Goal: Task Accomplishment & Management: Manage account settings

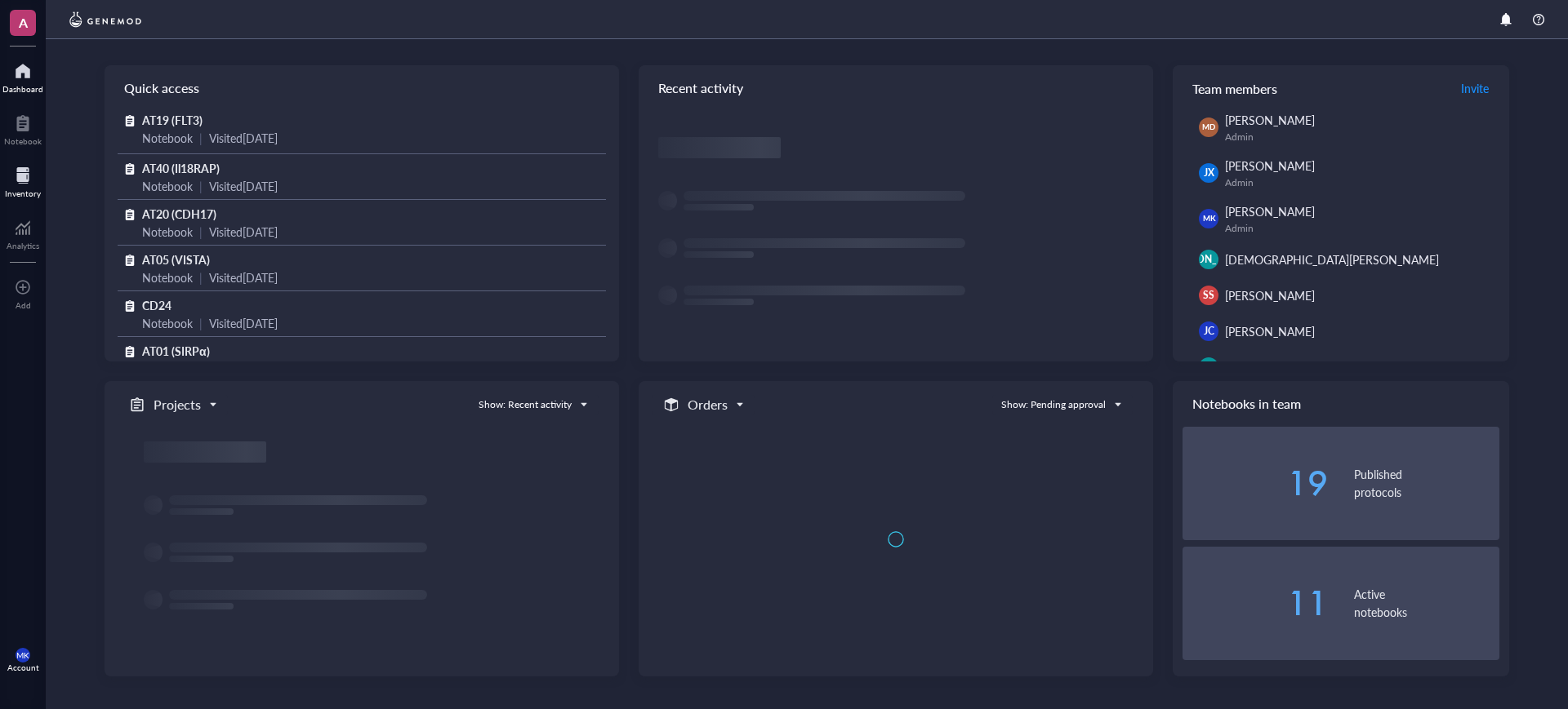
click at [44, 190] on div "Inventory" at bounding box center [23, 180] width 45 height 45
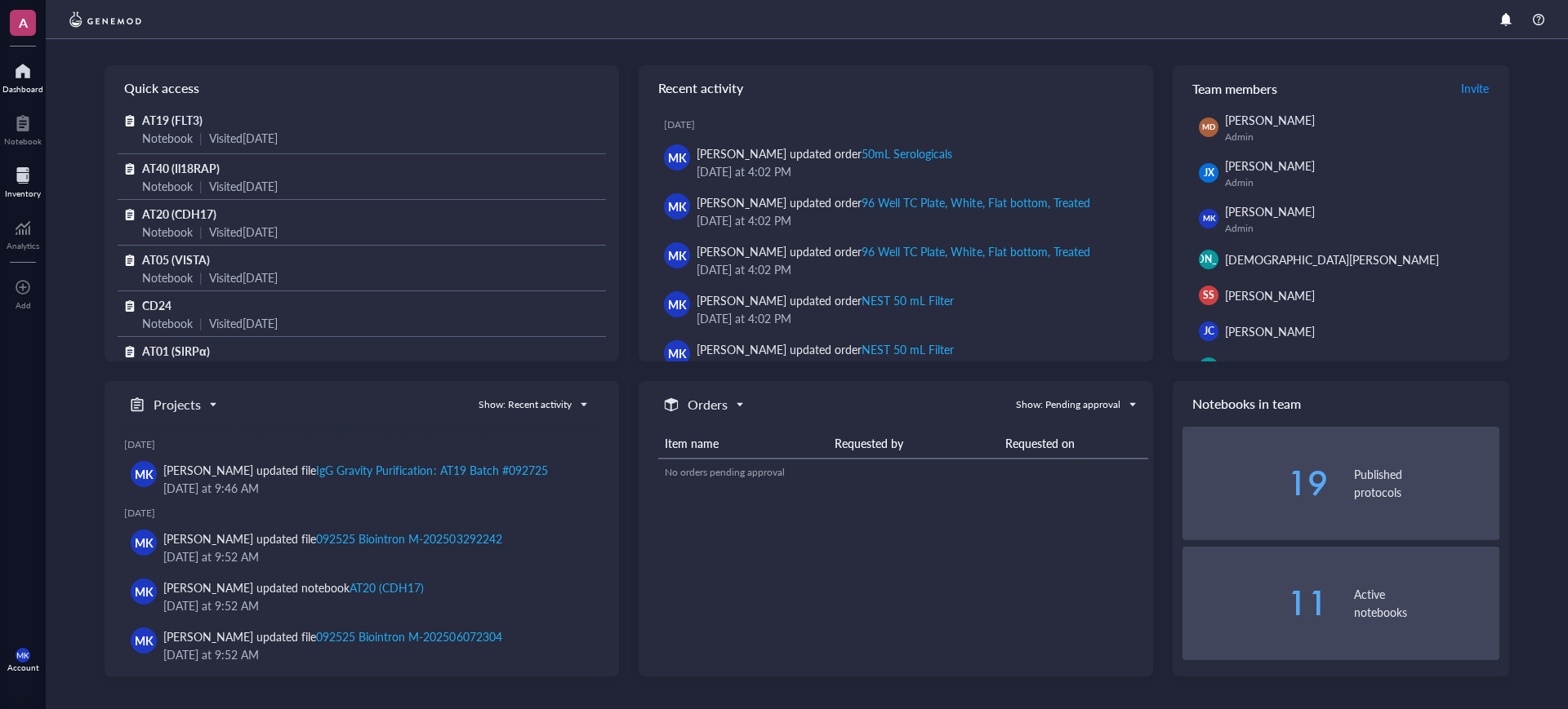
click at [27, 185] on div at bounding box center [23, 175] width 35 height 27
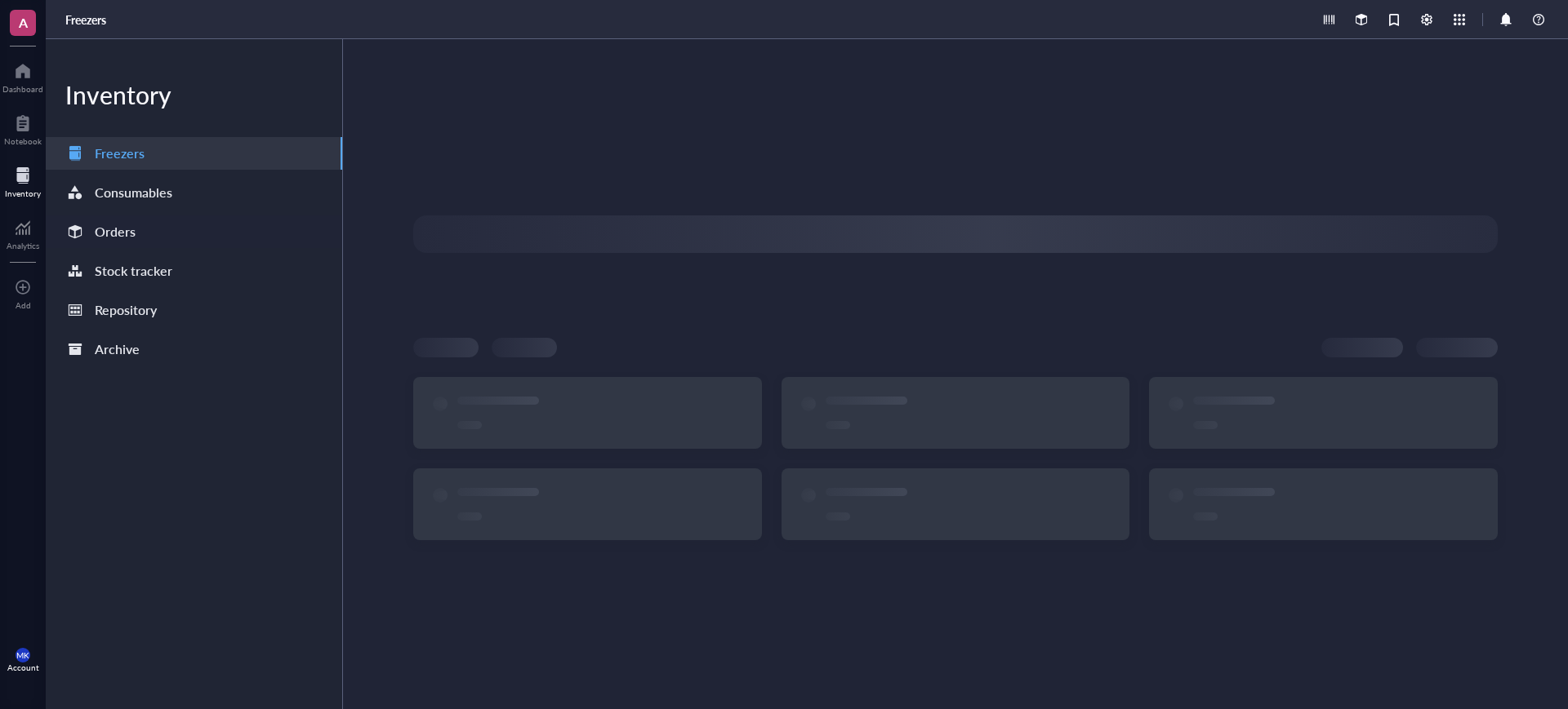
click at [149, 247] on div "Orders" at bounding box center [193, 231] width 296 height 32
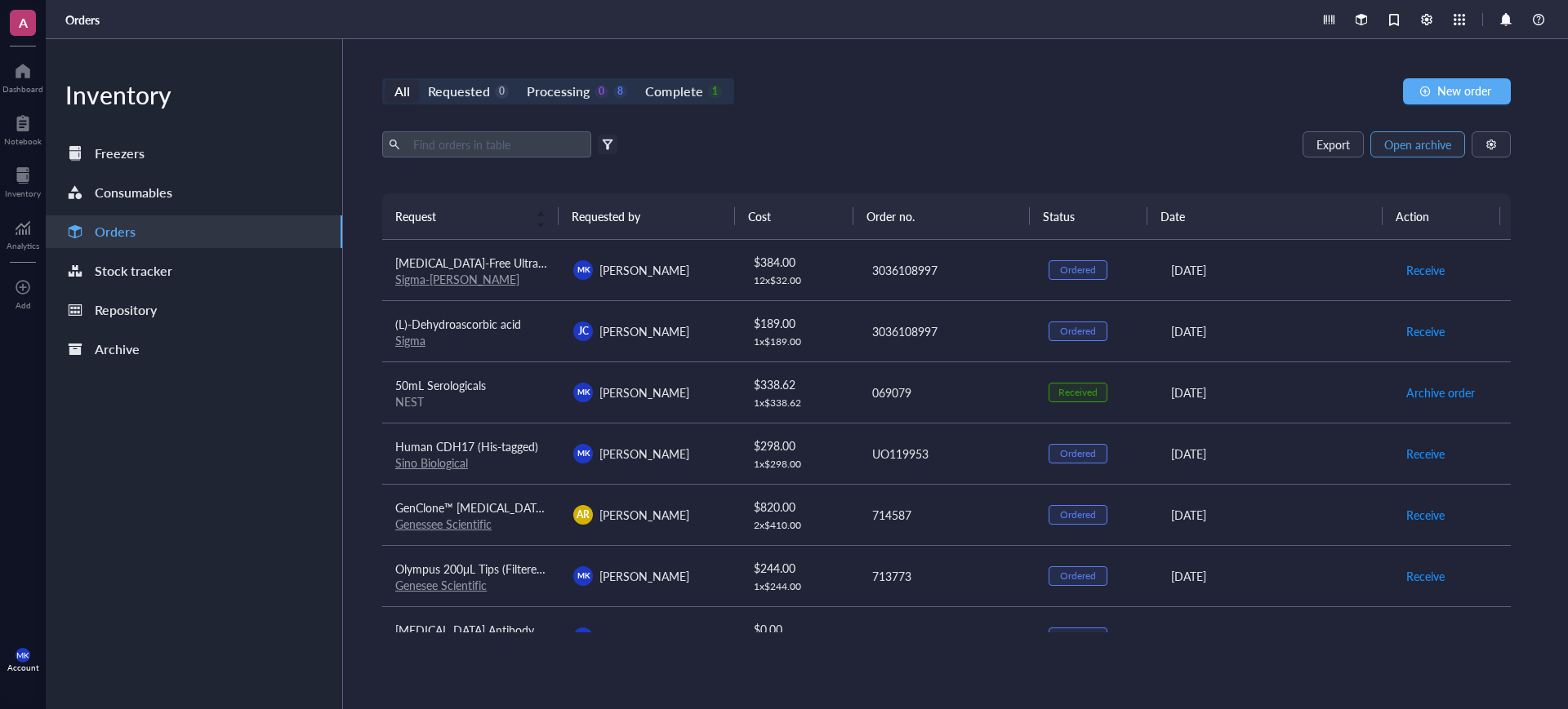
click at [1422, 151] on span "Open archive" at bounding box center [1417, 144] width 67 height 13
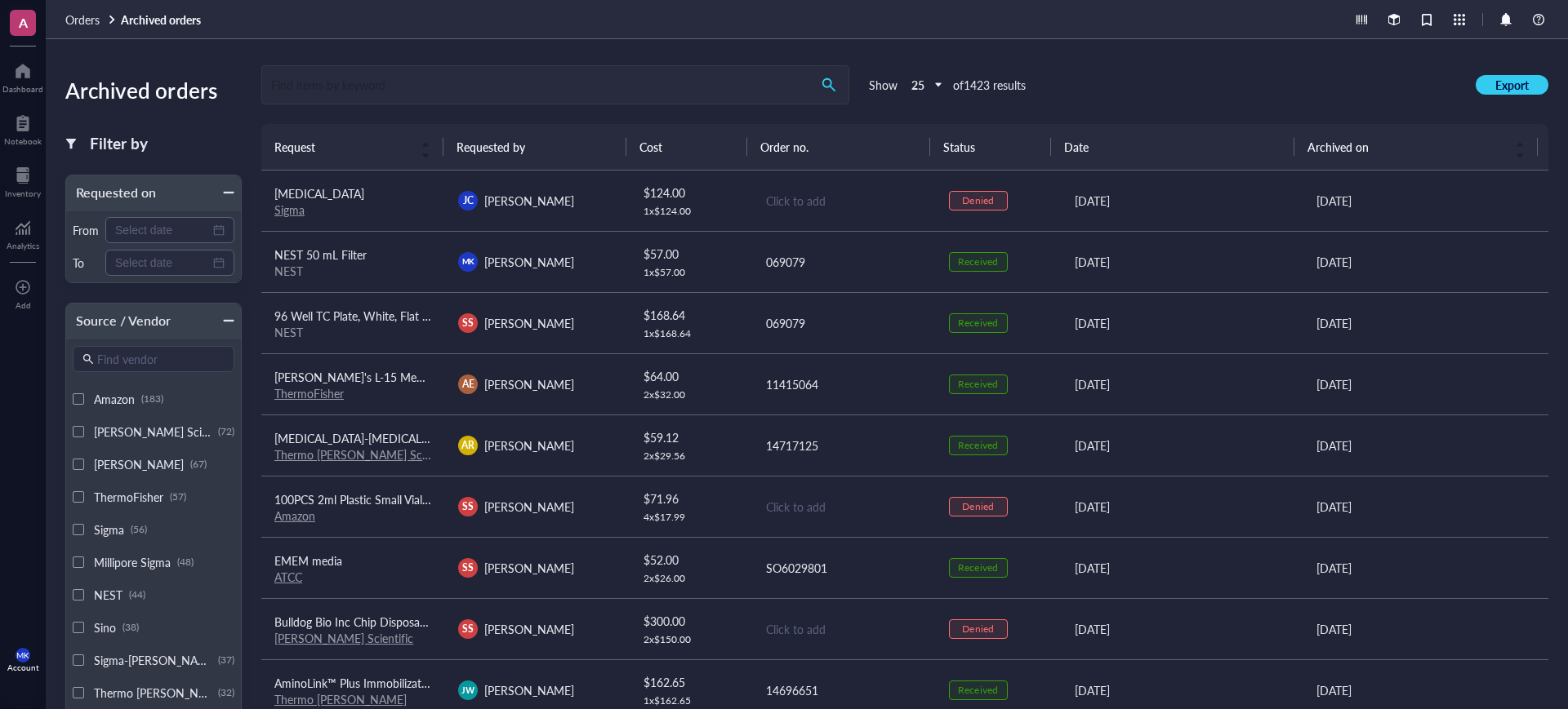
click at [525, 87] on input "search" at bounding box center [535, 85] width 547 height 37
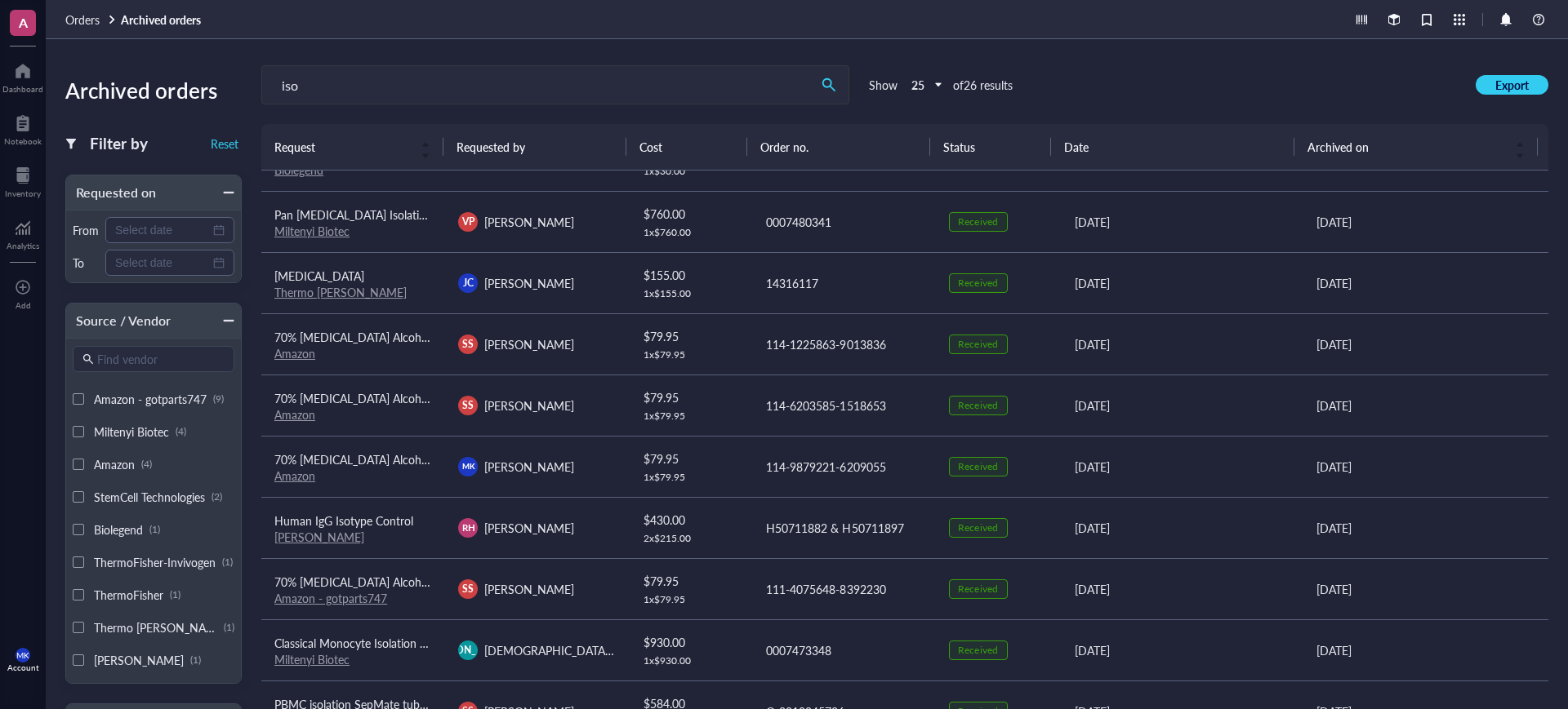
scroll to position [102, 0]
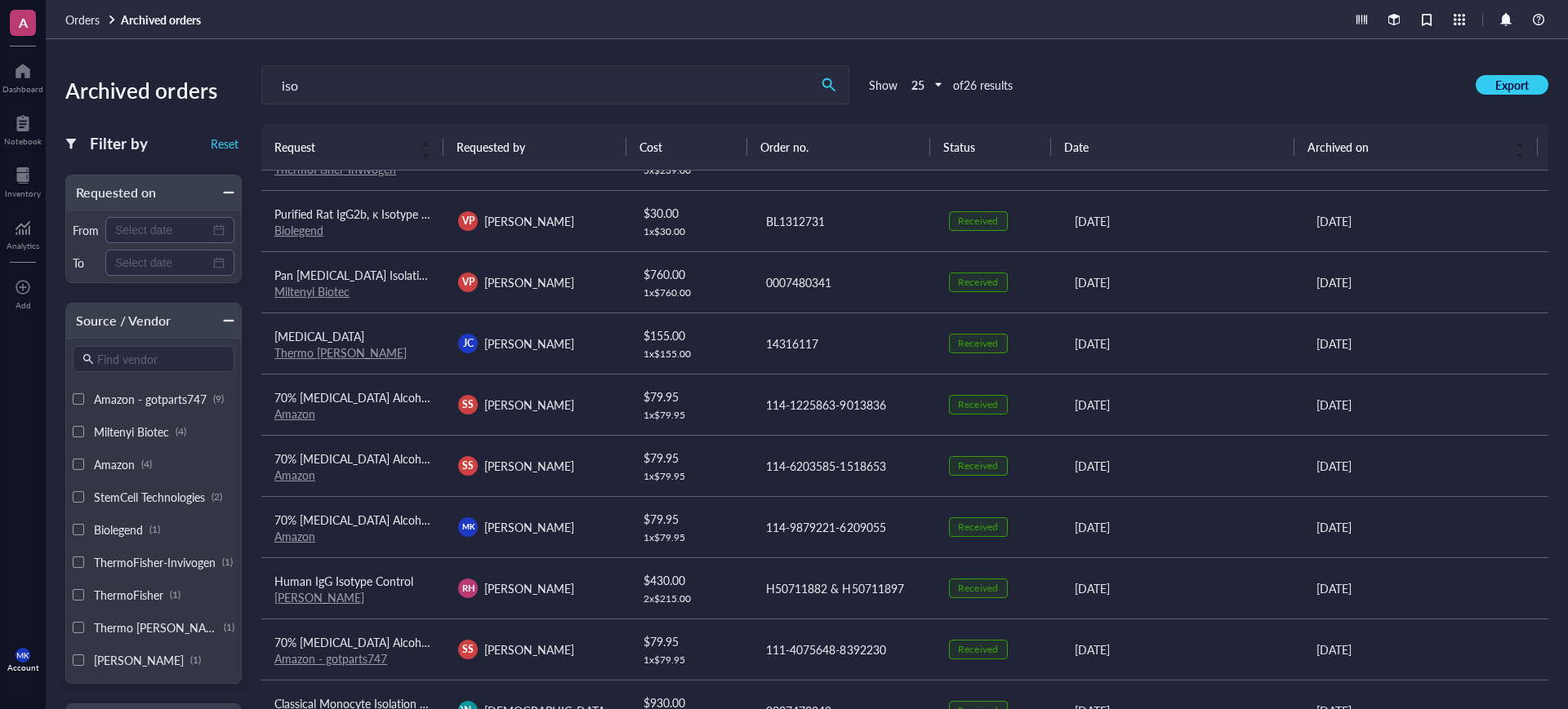
drag, startPoint x: 305, startPoint y: 73, endPoint x: 231, endPoint y: 81, distance: 74.4
click at [231, 81] on div "Archived orders Filter by Reset Requested on From To Source / Vendor Find vendo…" at bounding box center [806, 374] width 1522 height 671
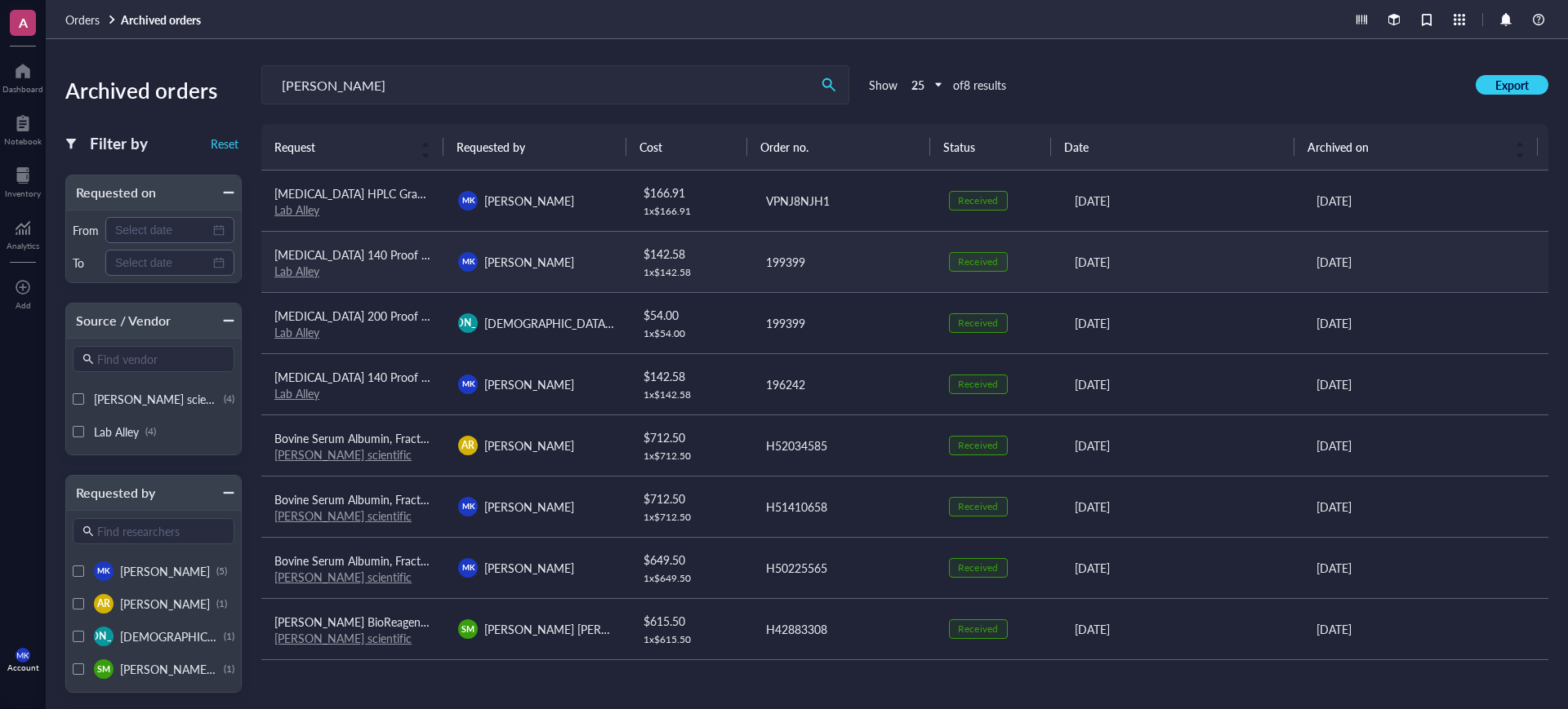
type input "ethan"
click at [403, 253] on span "Ethanol 140 Proof (70%) Denatured Alcohol" at bounding box center [409, 254] width 269 height 17
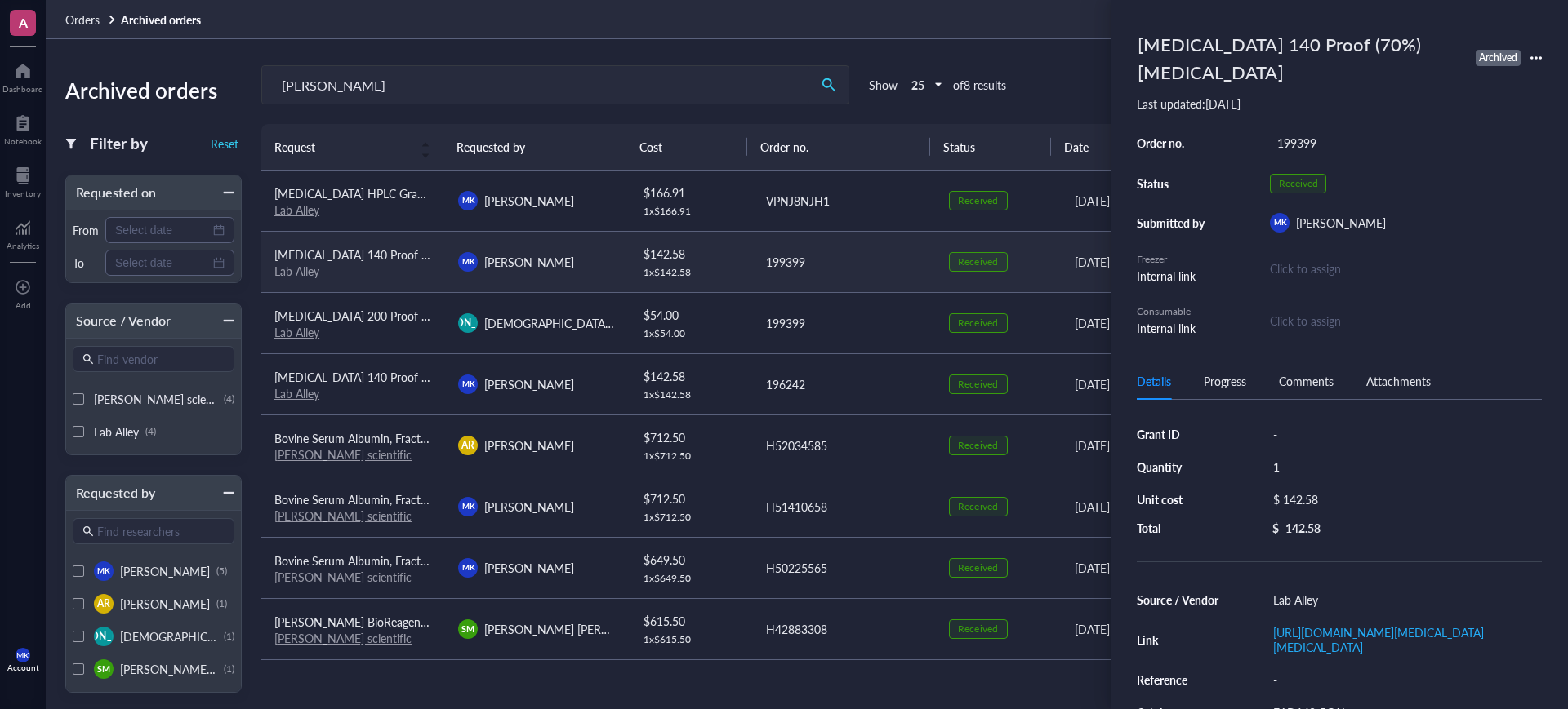
click at [299, 266] on link "Lab Alley" at bounding box center [297, 271] width 45 height 17
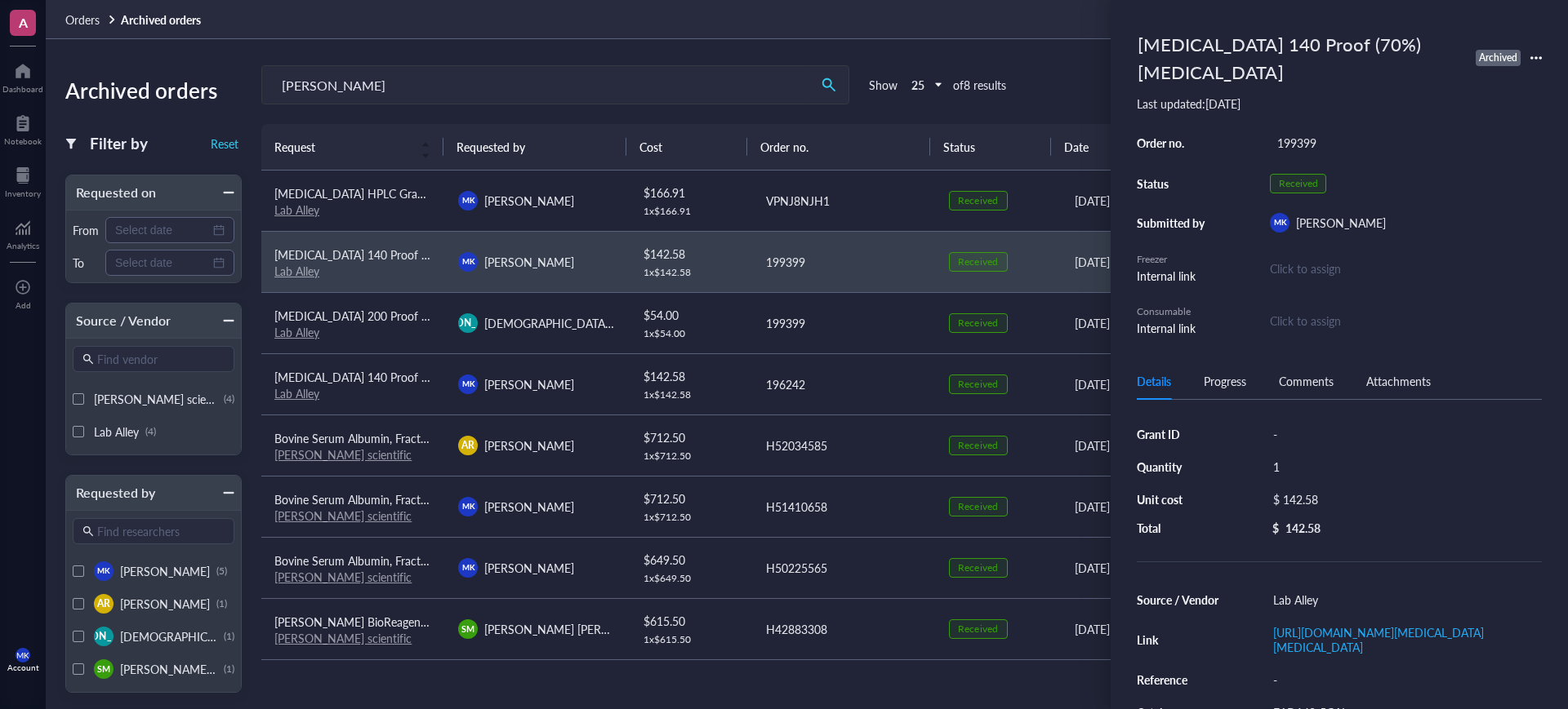
click at [1536, 62] on div "Ethanol 140 Proof (70%) Denatured Alcohol Archived" at bounding box center [1339, 58] width 405 height 64
click at [1535, 59] on icon at bounding box center [1536, 58] width 12 height 12
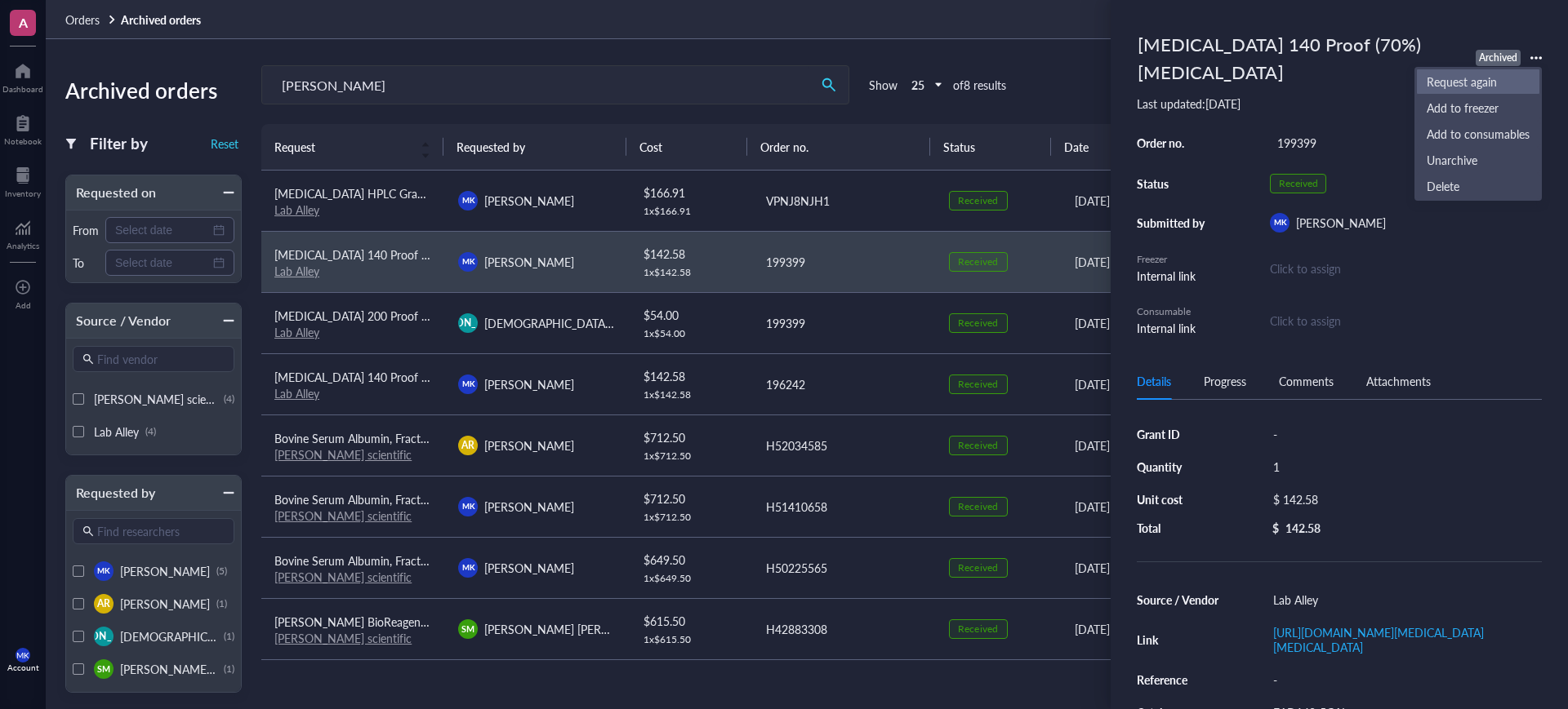
click at [1519, 75] on span "Request again" at bounding box center [1477, 82] width 102 height 18
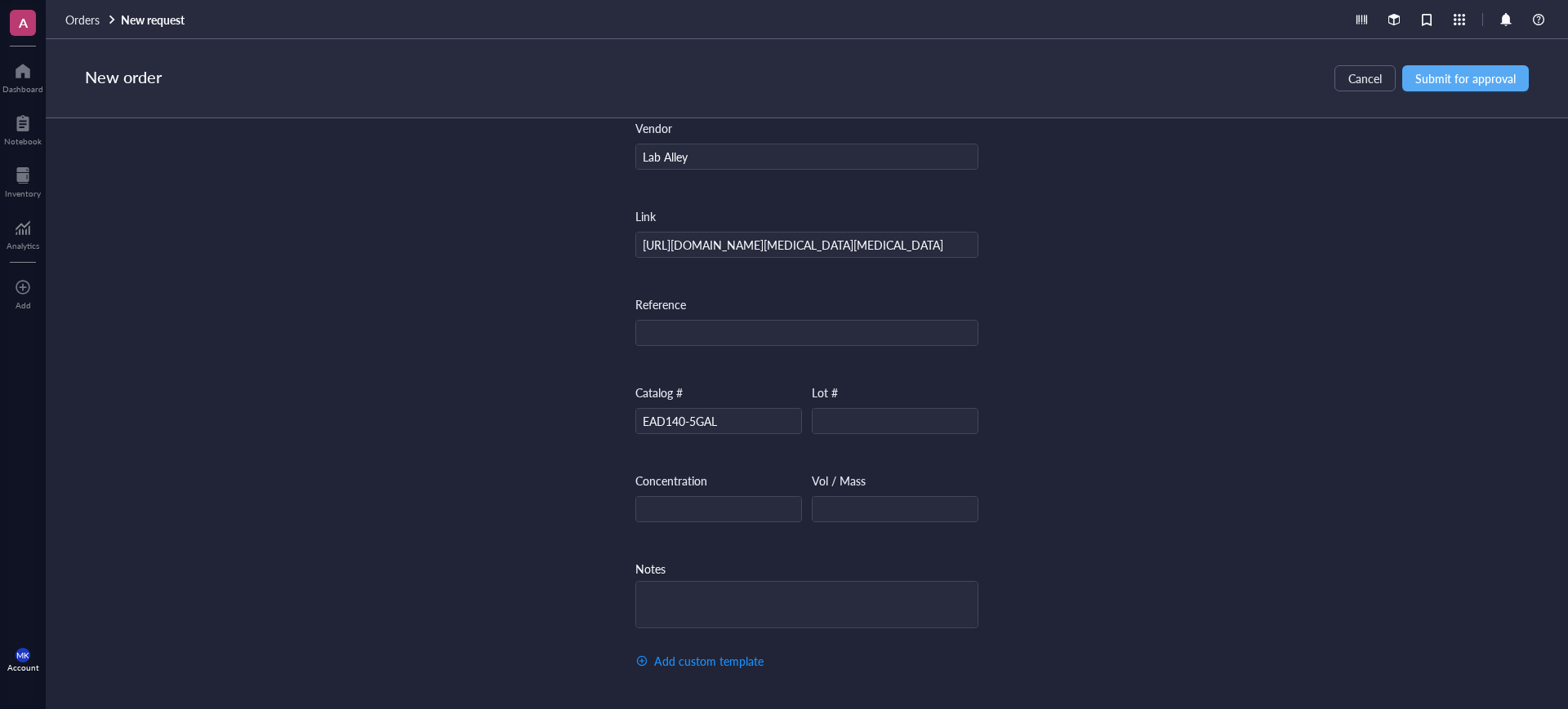
scroll to position [550, 0]
click at [1460, 75] on span "Submit for approval" at bounding box center [1466, 78] width 100 height 13
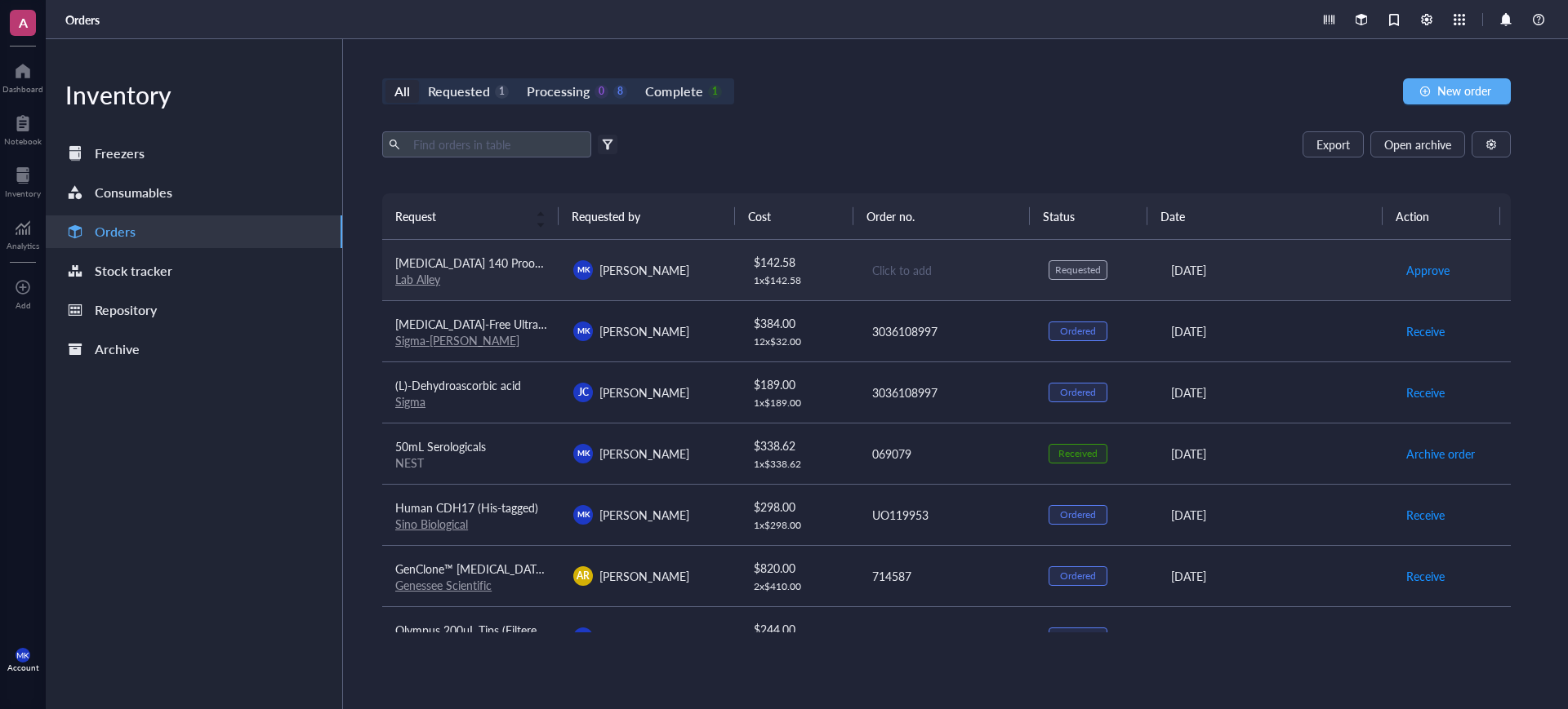
click at [889, 261] on div "Click to add" at bounding box center [947, 270] width 151 height 18
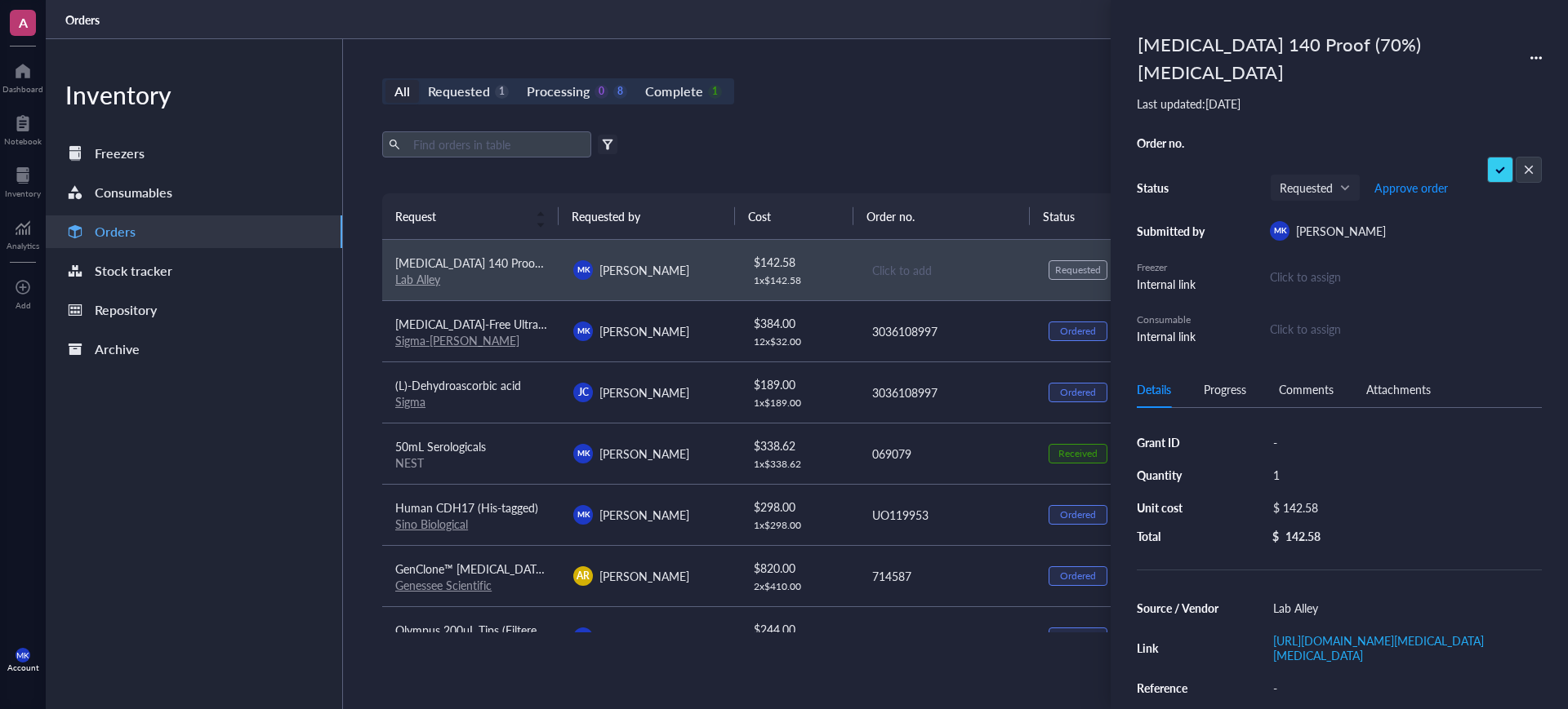
type input "073IHR7NR"
click at [863, 150] on div "Export Open archive" at bounding box center [947, 144] width 1129 height 27
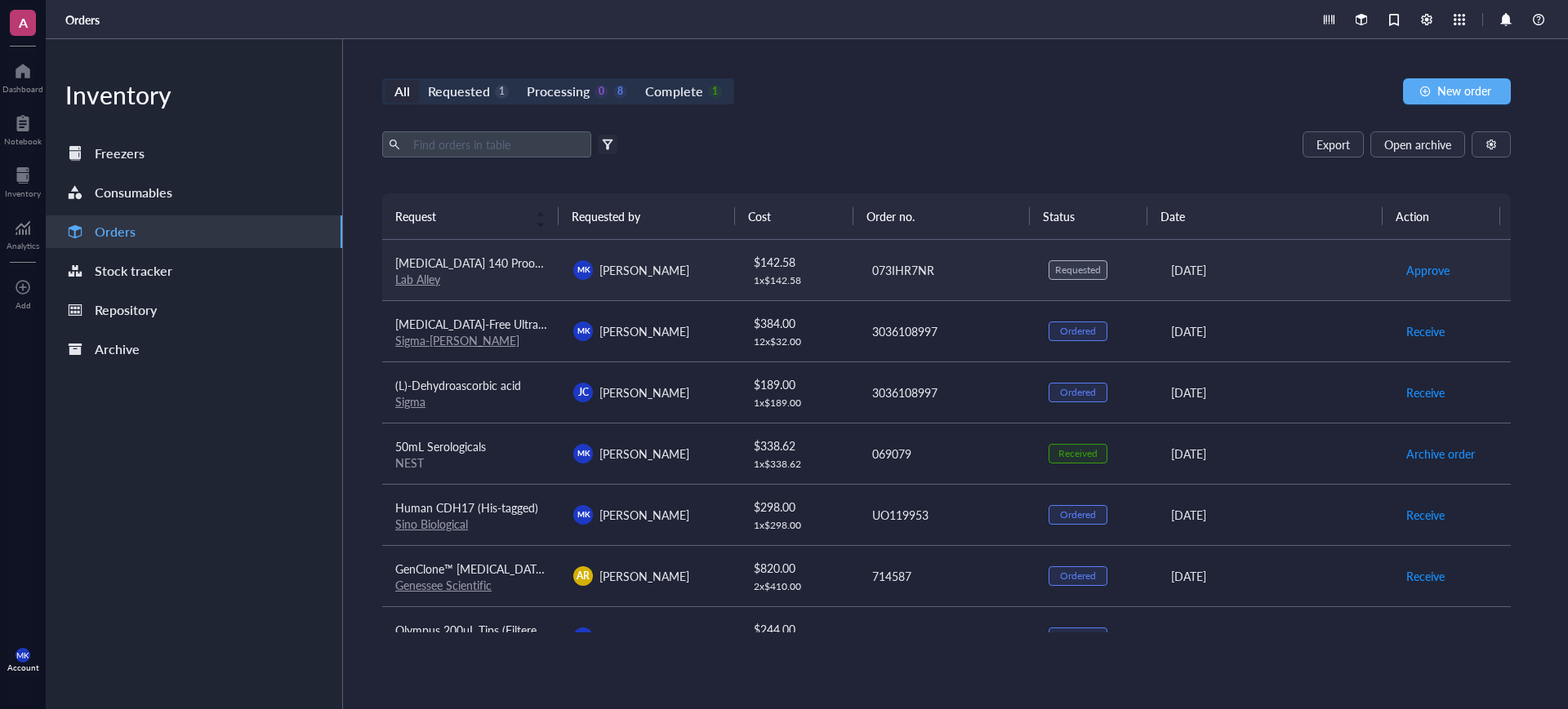
click at [905, 262] on div "073IHR7NR" at bounding box center [947, 270] width 151 height 18
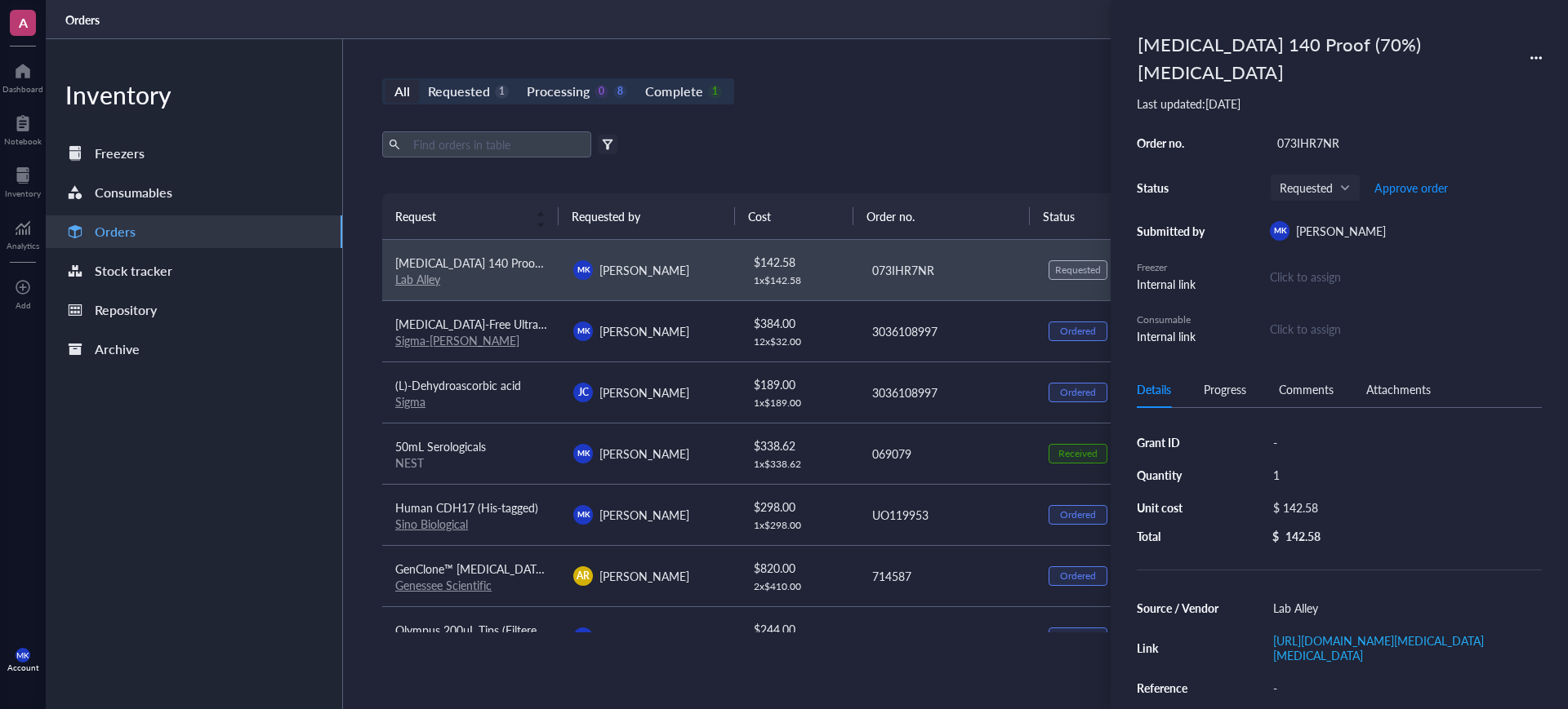
click at [1354, 141] on div "073IHR7NR" at bounding box center [1405, 142] width 272 height 23
click at [1335, 144] on input "073IHR7NR" at bounding box center [1306, 143] width 72 height 22
drag, startPoint x: 1339, startPoint y: 142, endPoint x: 1178, endPoint y: 139, distance: 161.0
click at [1178, 139] on div "Order no. 073IHR7NR Status Requested Approve order Submitted by MK Mason King F…" at bounding box center [1339, 237] width 405 height 214
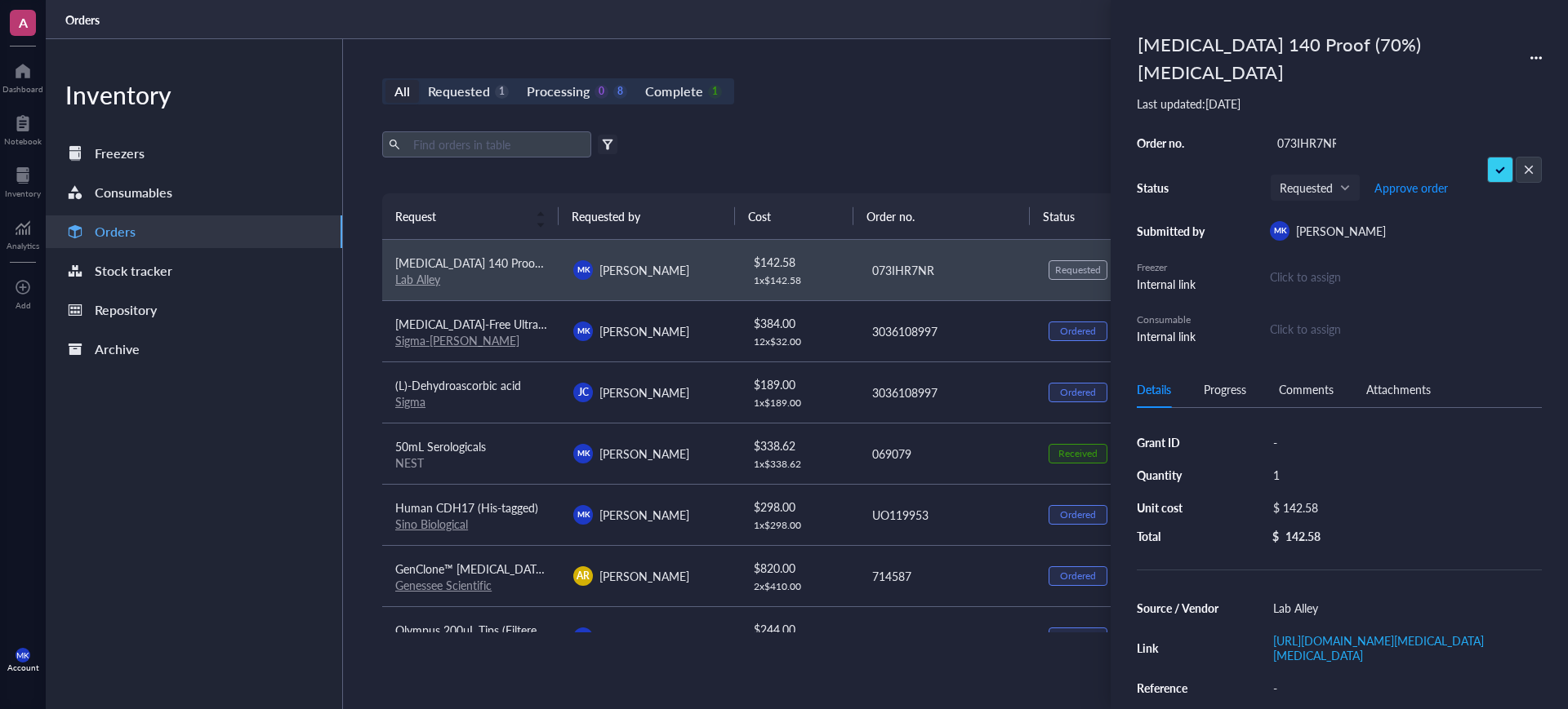
type input "203747"
click at [1026, 120] on div "All Requested 1 Processing 0 8 Complete 1 New order Export Open archive Filter …" at bounding box center [946, 374] width 1207 height 671
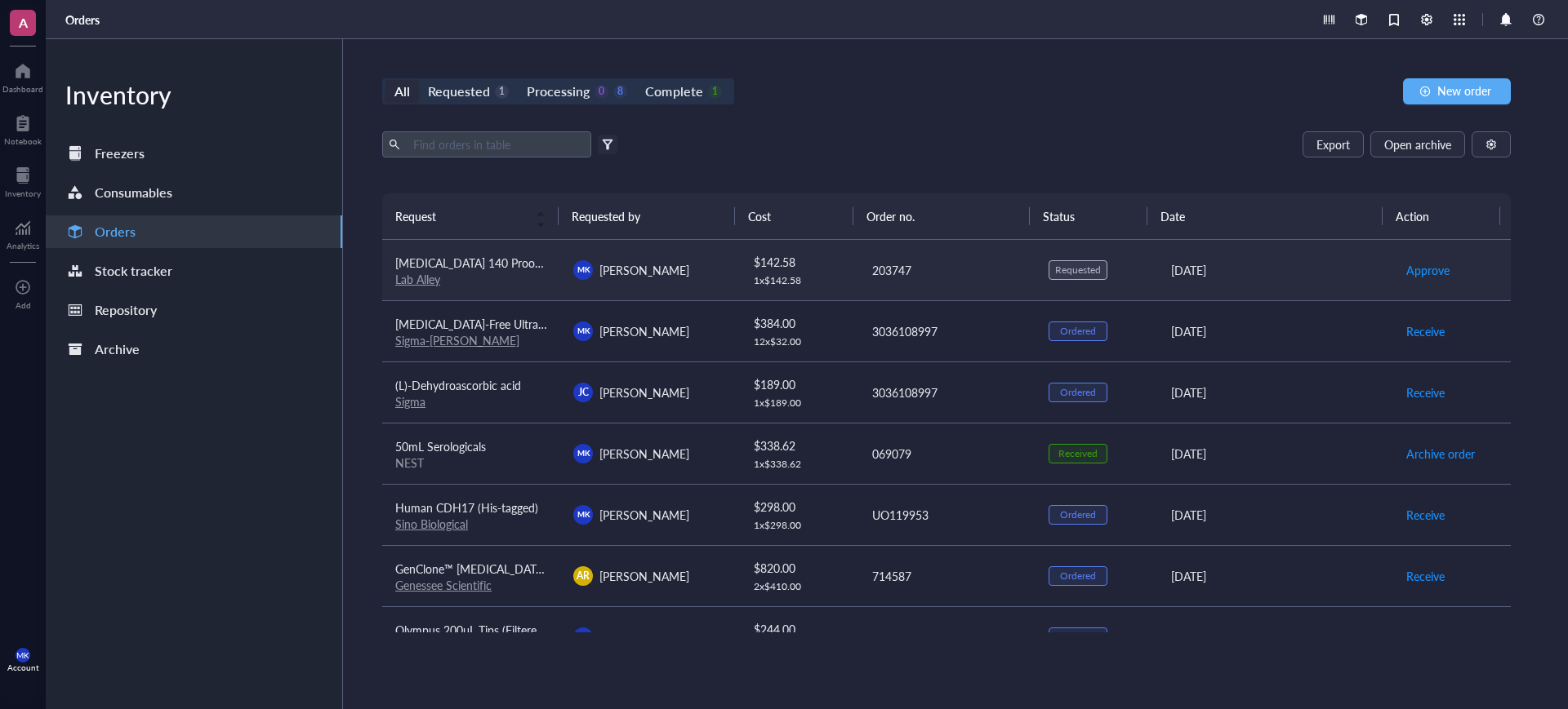
click at [889, 268] on div "203747" at bounding box center [947, 270] width 151 height 18
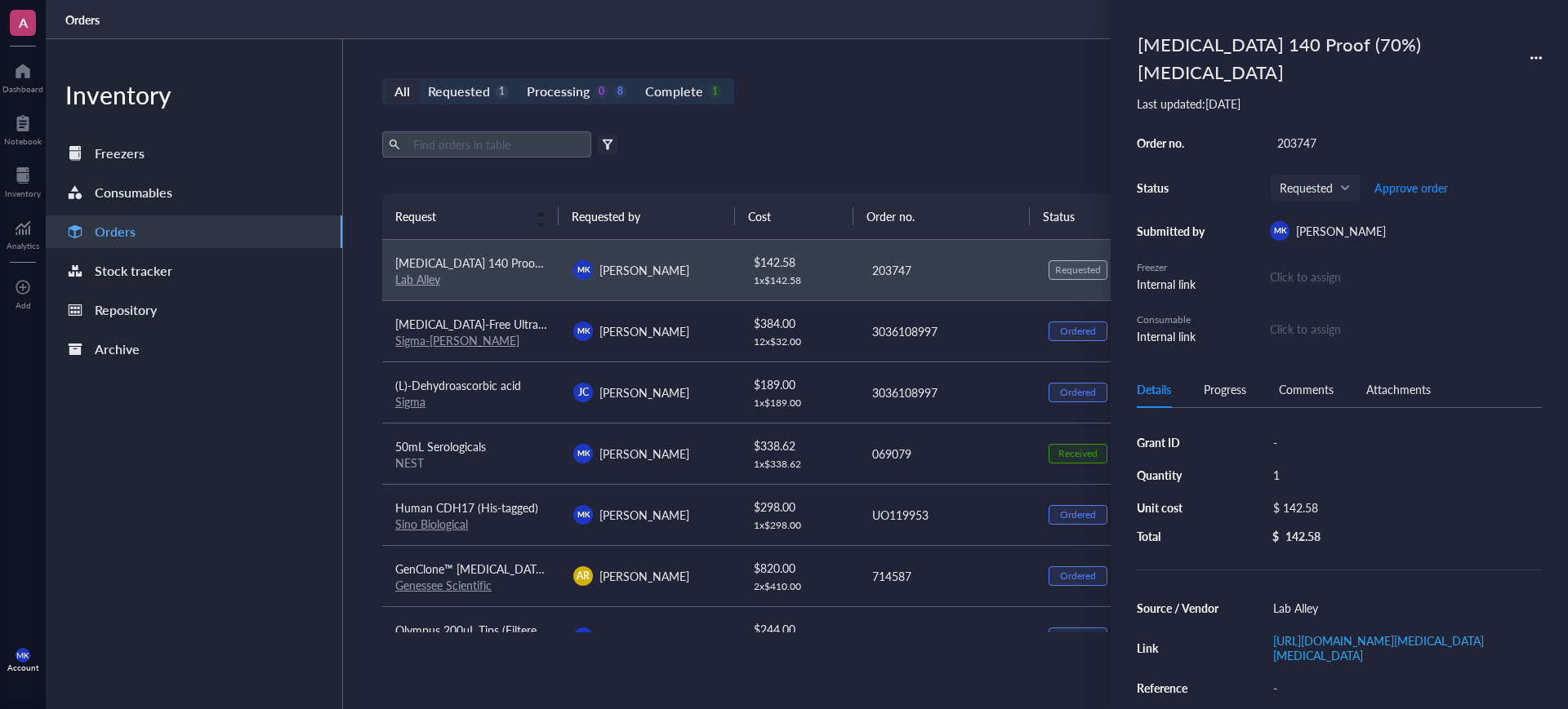
click at [1297, 149] on div "203747" at bounding box center [1405, 142] width 272 height 23
type input "204677"
click at [963, 147] on div "Export Open archive" at bounding box center [947, 144] width 1129 height 27
click at [973, 133] on div "Export Open archive" at bounding box center [947, 144] width 1129 height 27
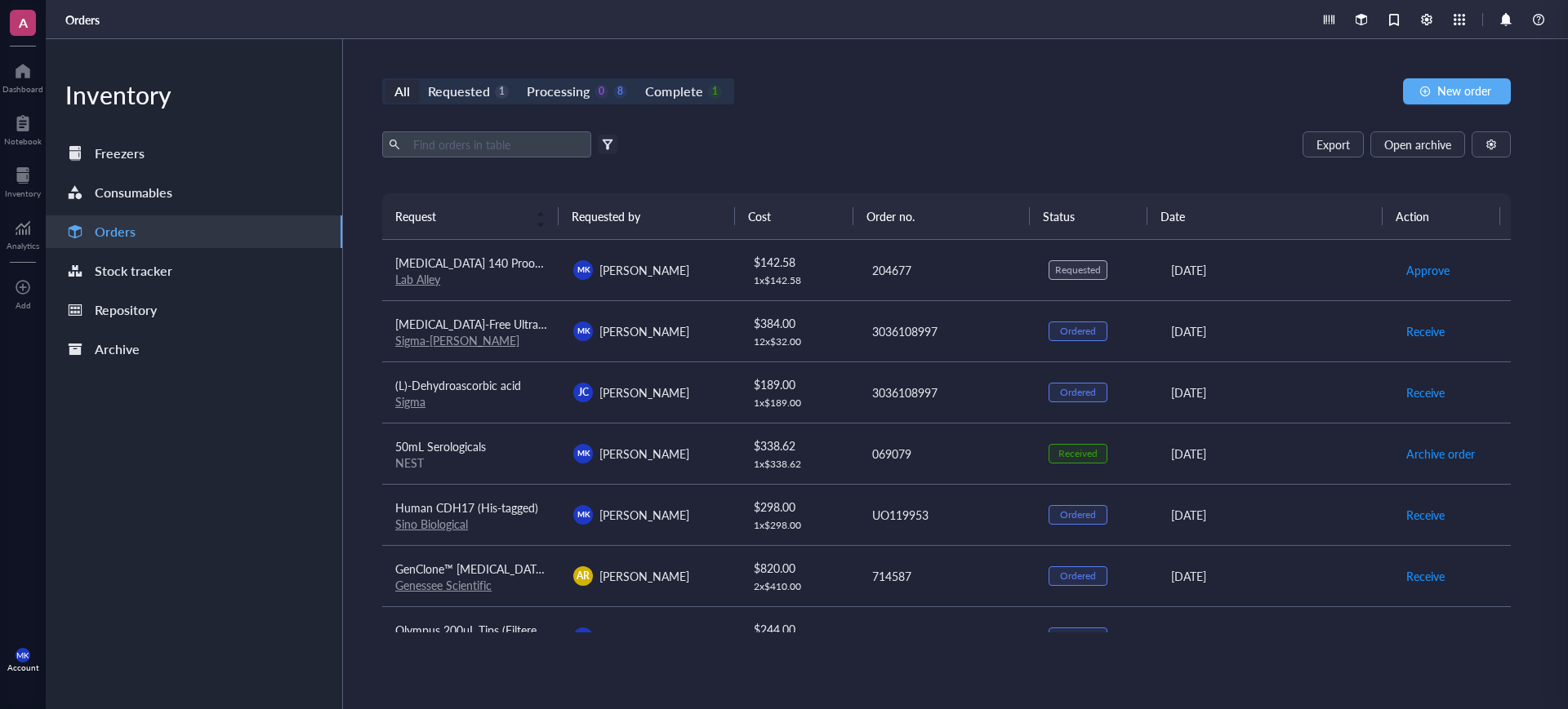
click at [1043, 79] on div "All Requested 1 Processing 0 8 Complete 1 New order" at bounding box center [947, 92] width 1129 height 27
click at [1423, 274] on span "Approve" at bounding box center [1428, 270] width 43 height 18
click at [1423, 274] on span "Place order" at bounding box center [1434, 270] width 56 height 18
click at [1465, 89] on span "New order" at bounding box center [1464, 90] width 54 height 13
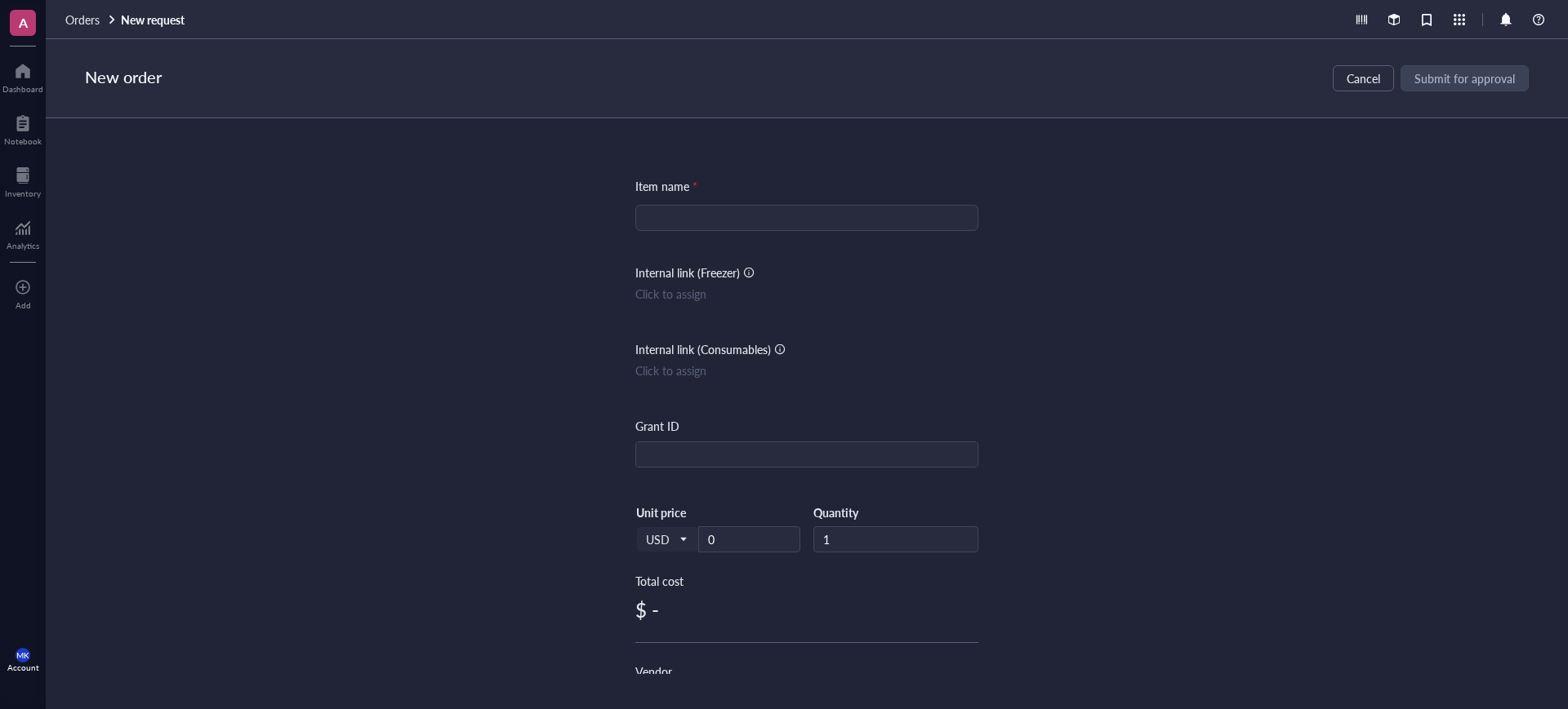
click at [864, 226] on input "search" at bounding box center [807, 218] width 323 height 25
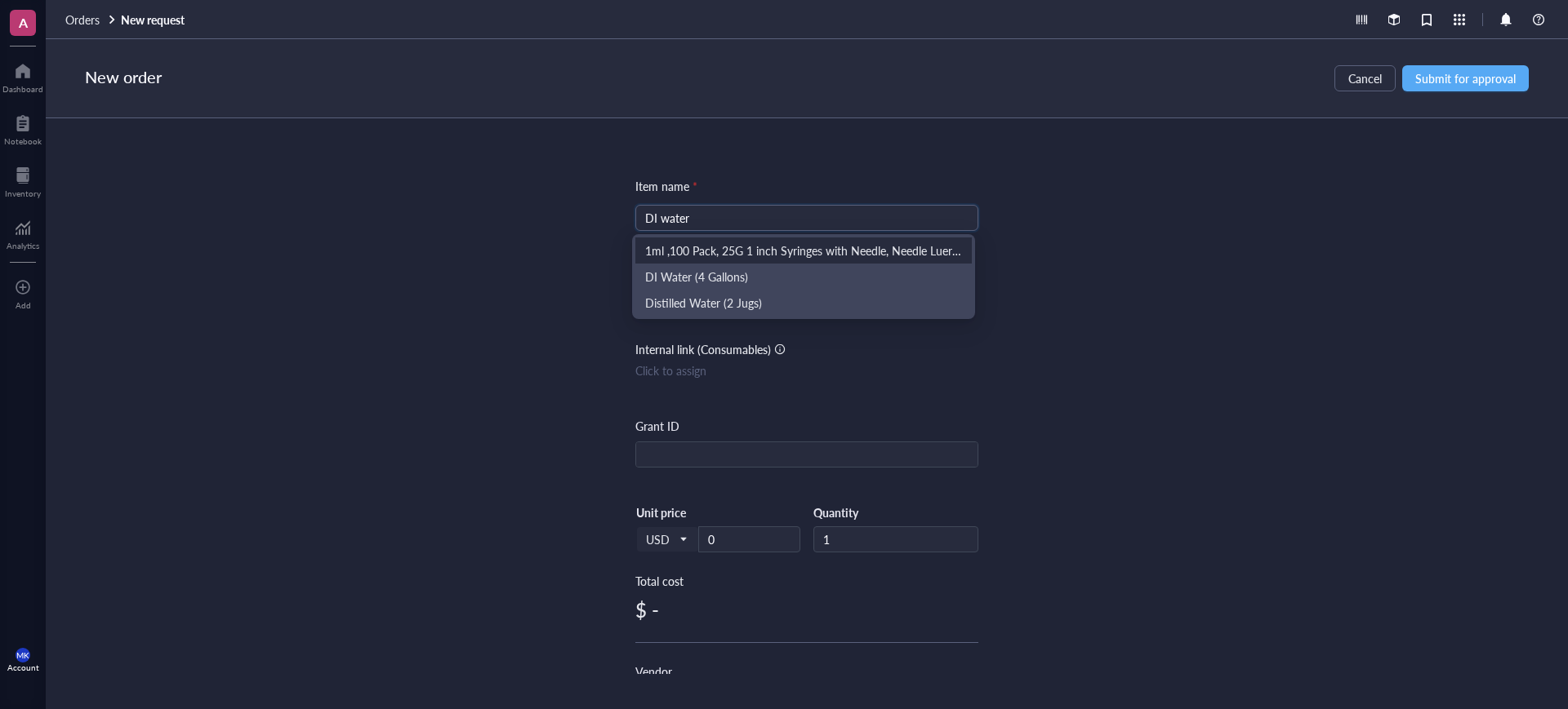
drag, startPoint x: 757, startPoint y: 216, endPoint x: 650, endPoint y: 223, distance: 107.2
click at [650, 223] on input "DI water" at bounding box center [807, 218] width 323 height 25
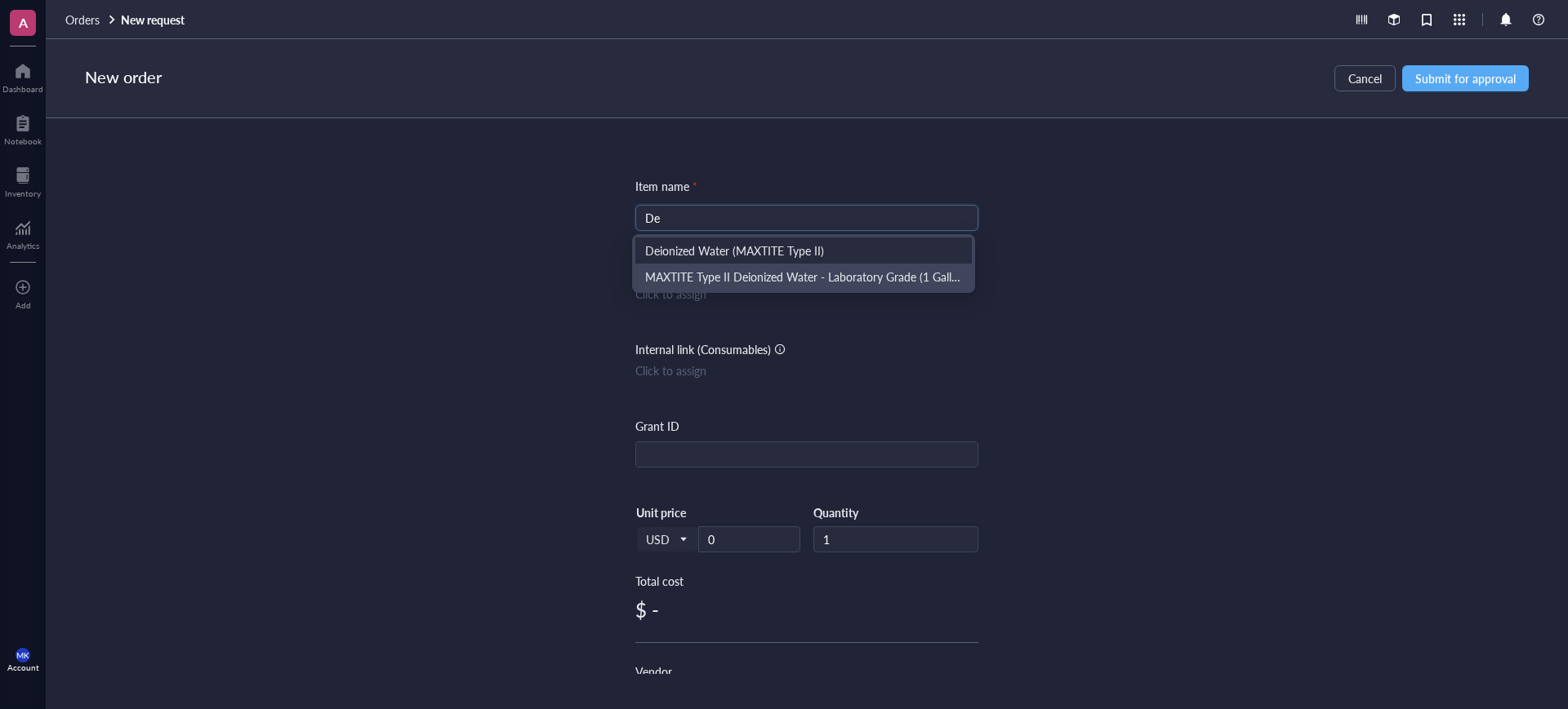
type input "D"
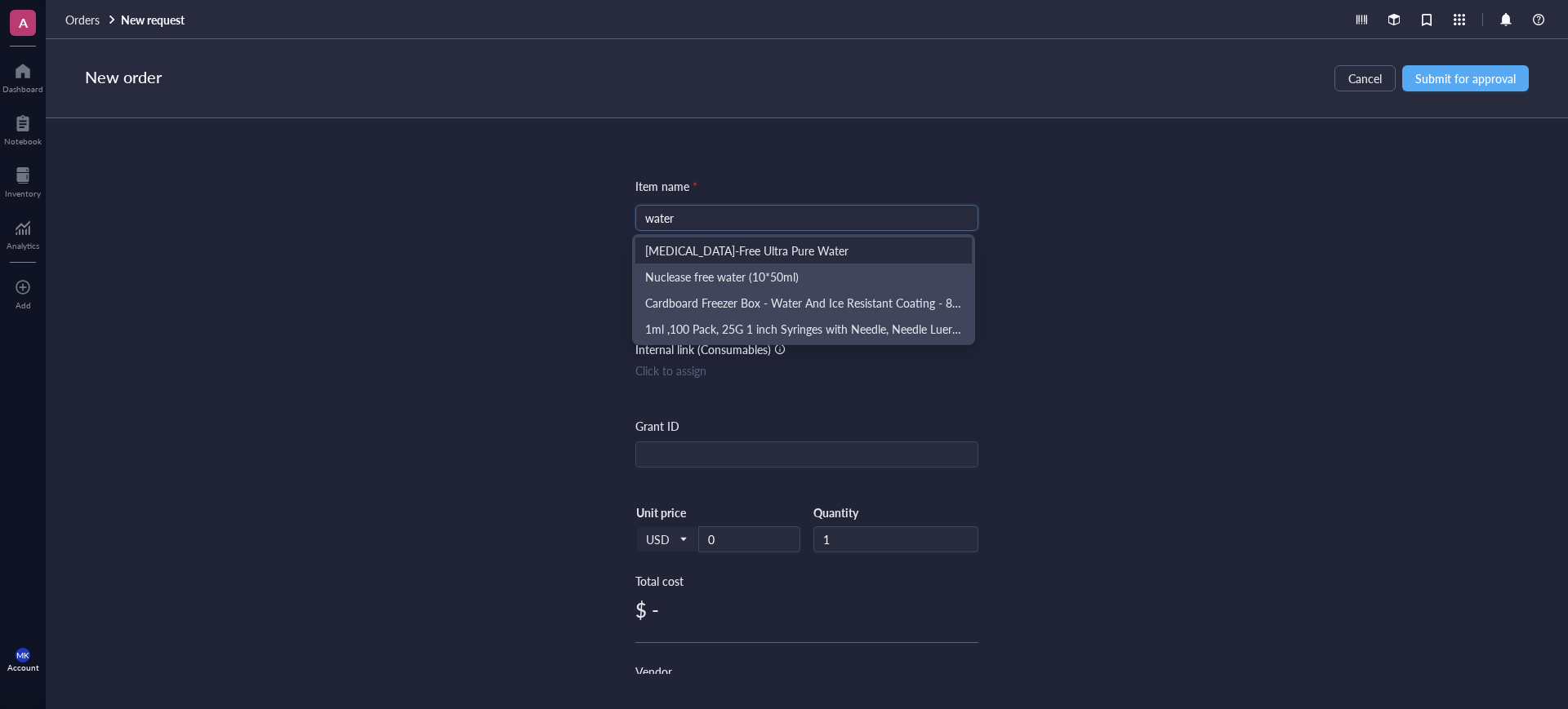
type input "water"
click at [1111, 222] on div "Item name * water Internal link (Freezer) Click to assign Internal link (Consum…" at bounding box center [806, 396] width 1522 height 556
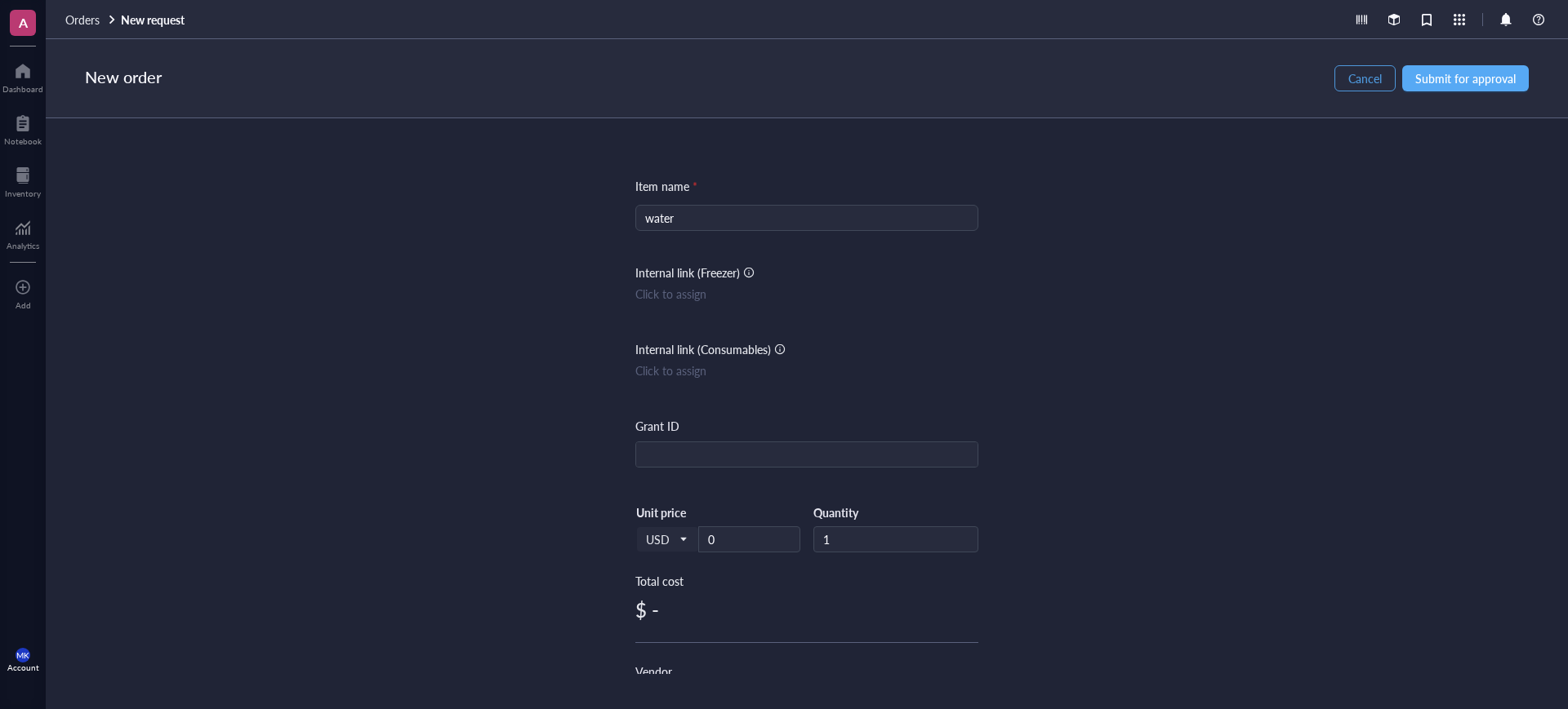
click at [1362, 72] on span "Cancel" at bounding box center [1365, 78] width 33 height 13
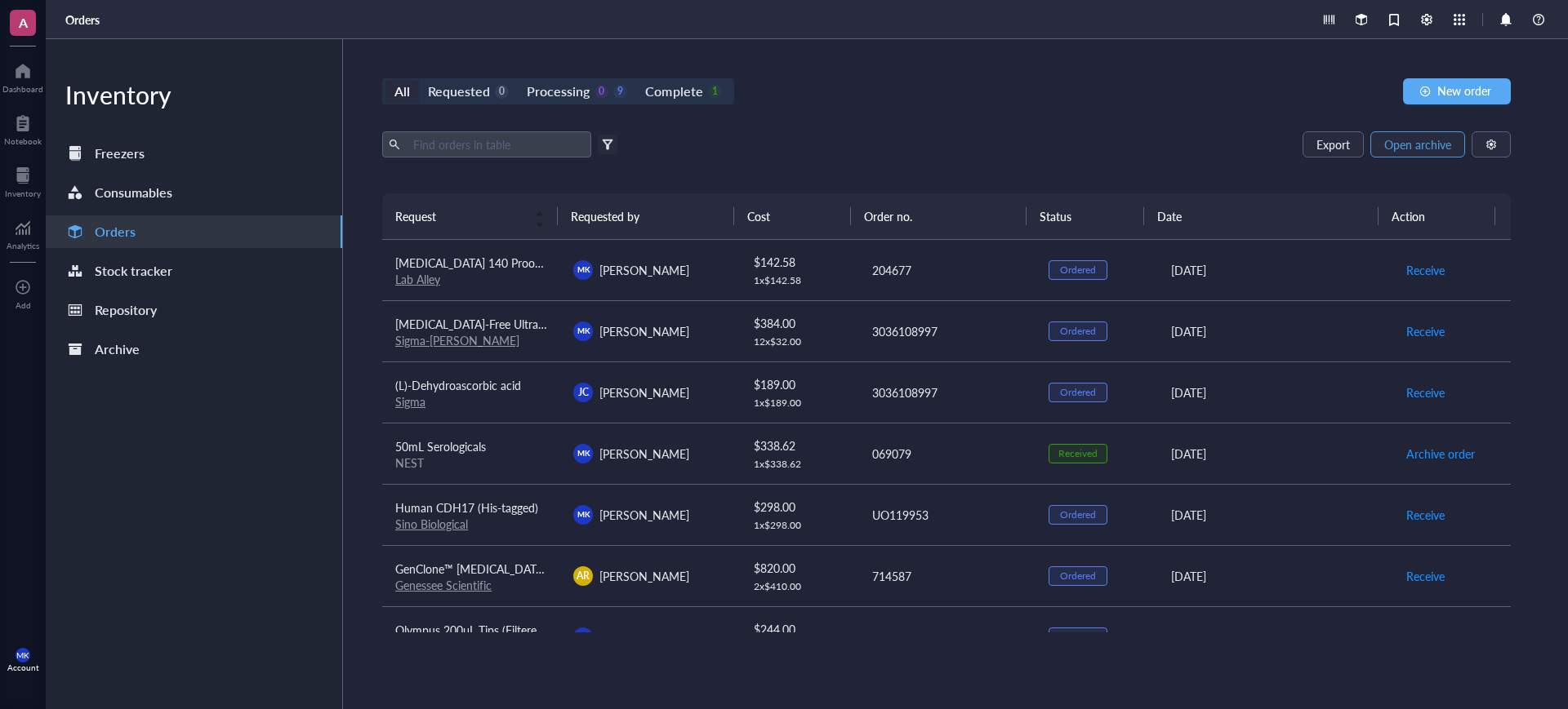
click at [1430, 146] on span "Open archive" at bounding box center [1417, 144] width 67 height 13
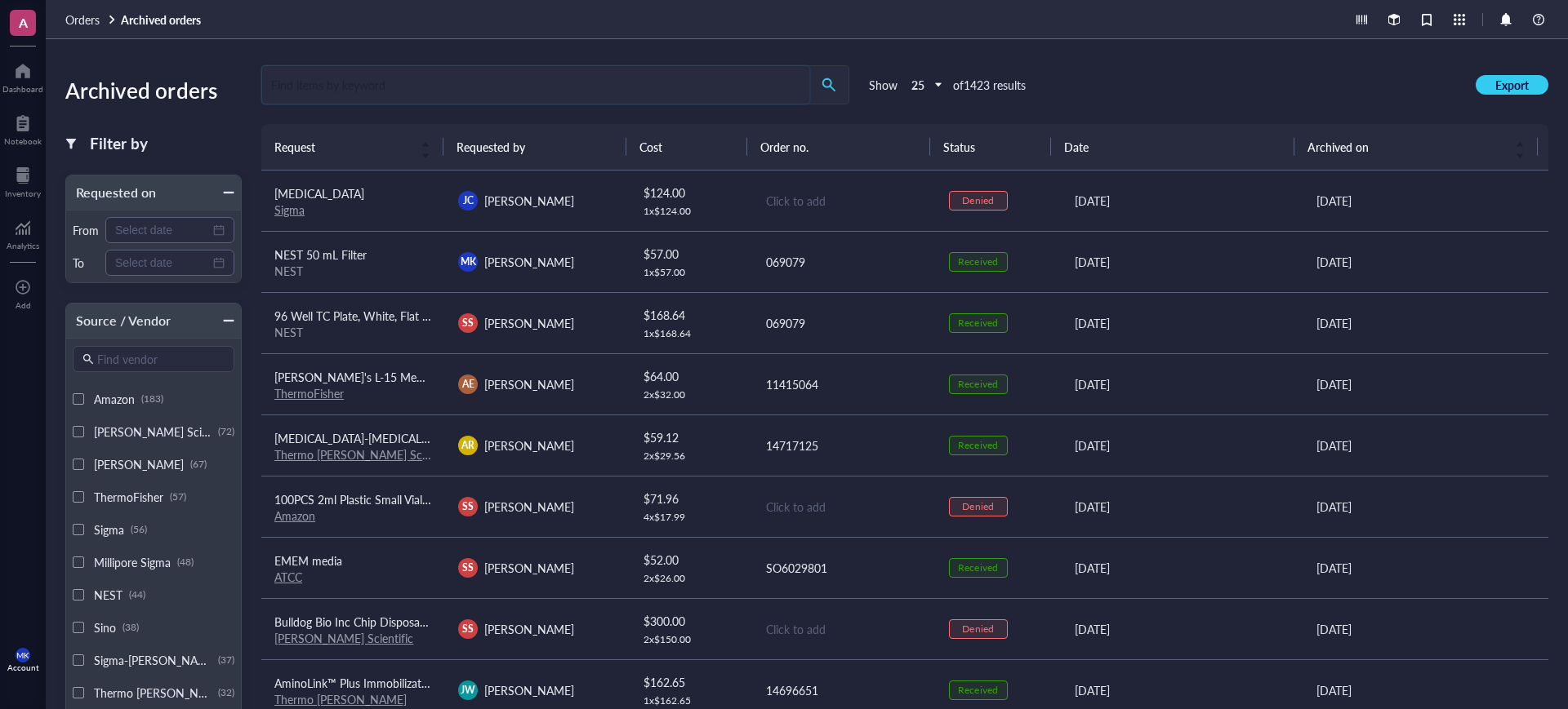
click at [644, 74] on input "search" at bounding box center [535, 85] width 547 height 37
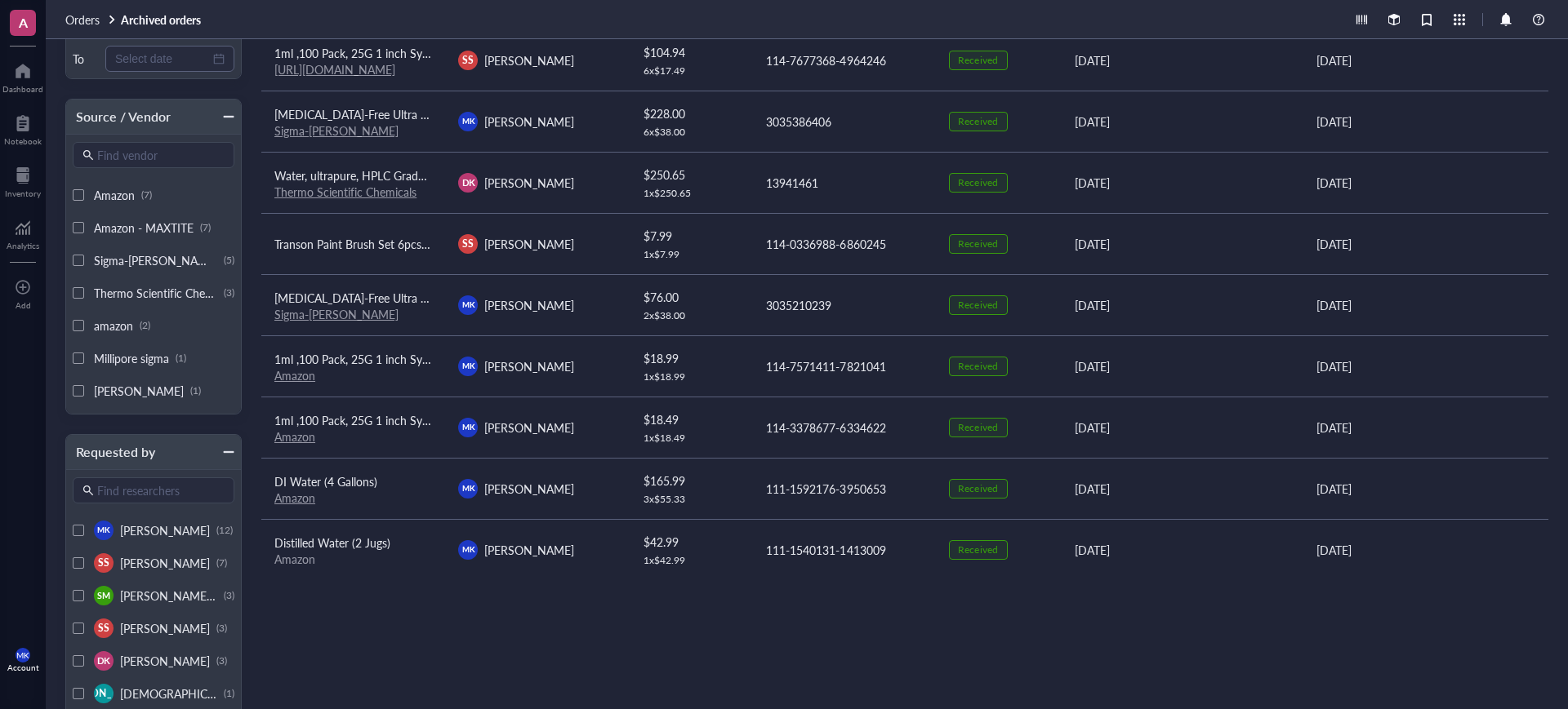
scroll to position [14, 0]
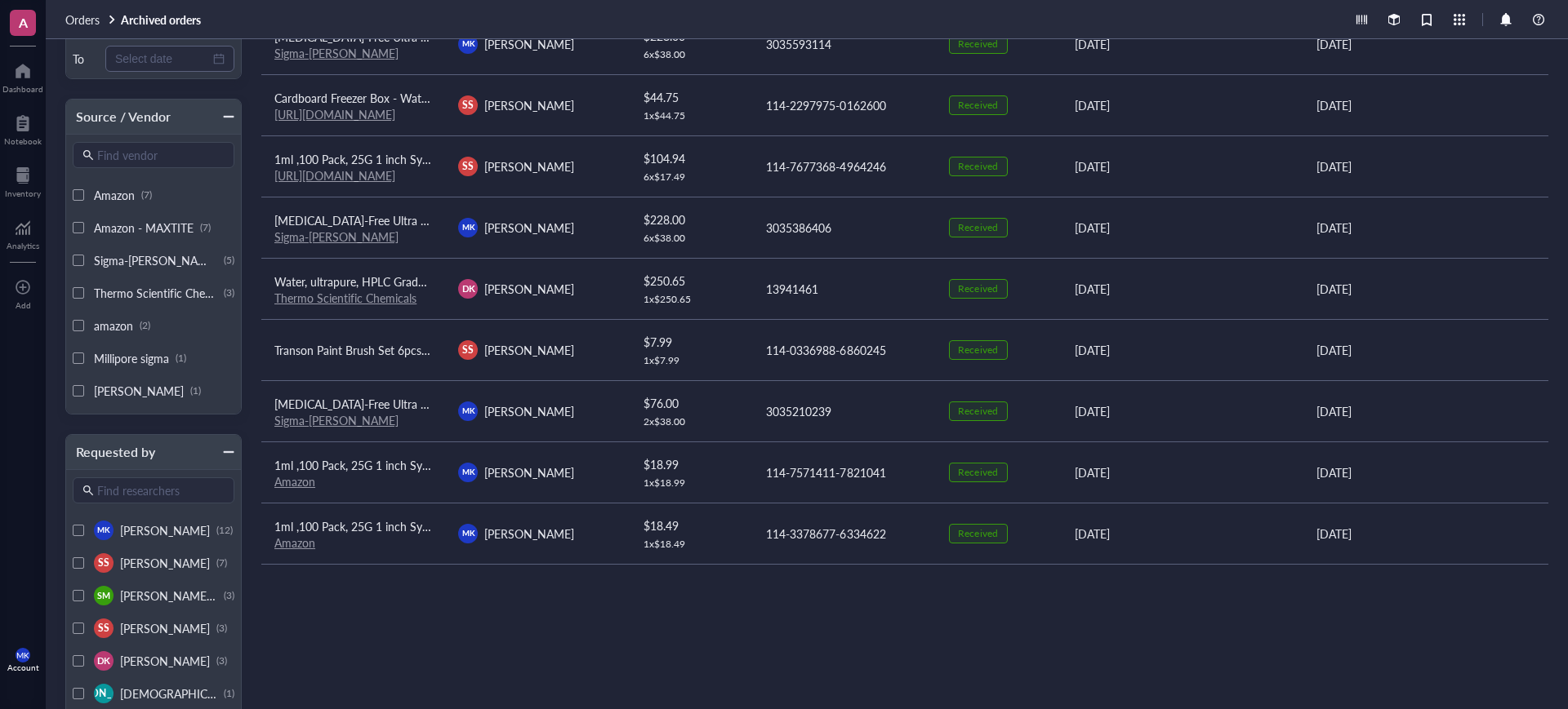
type input "water"
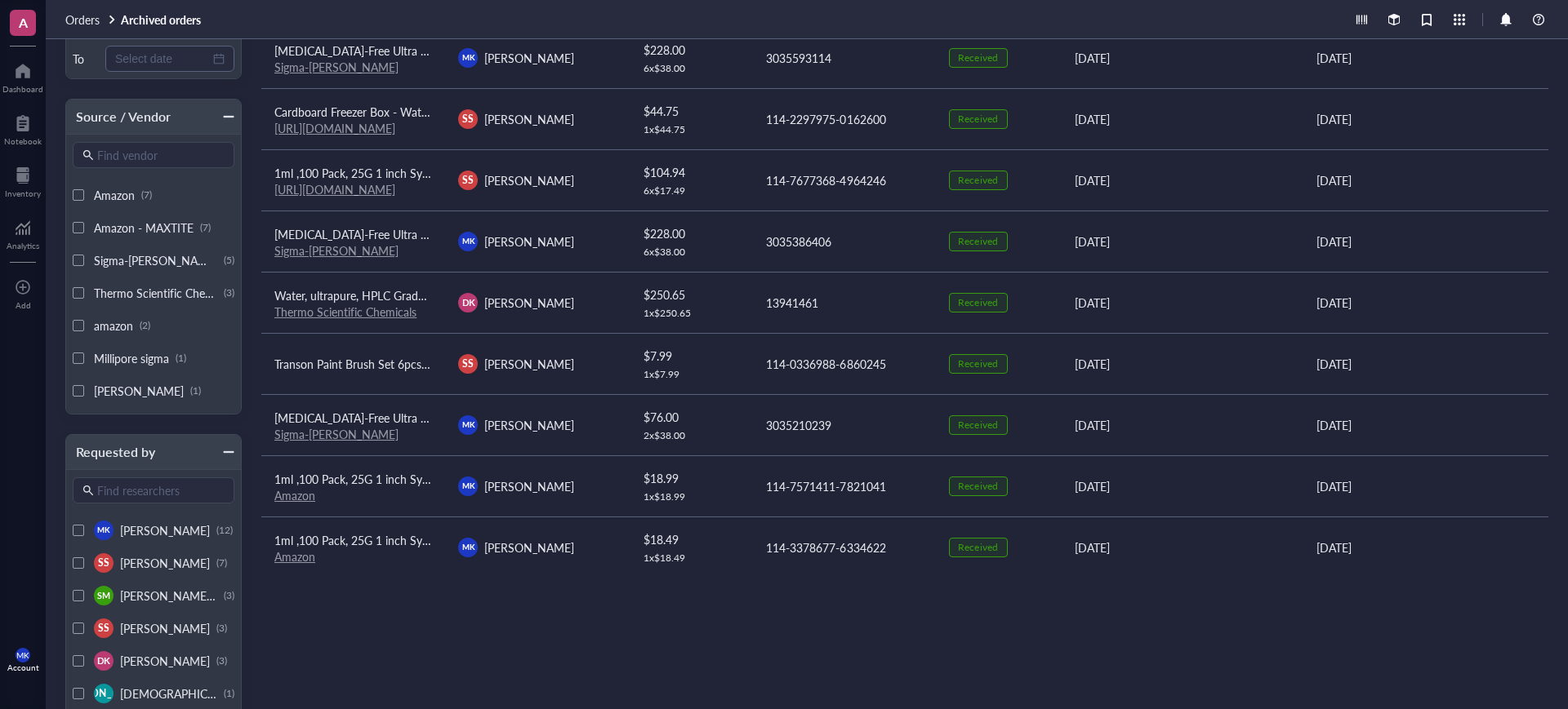
scroll to position [0, 0]
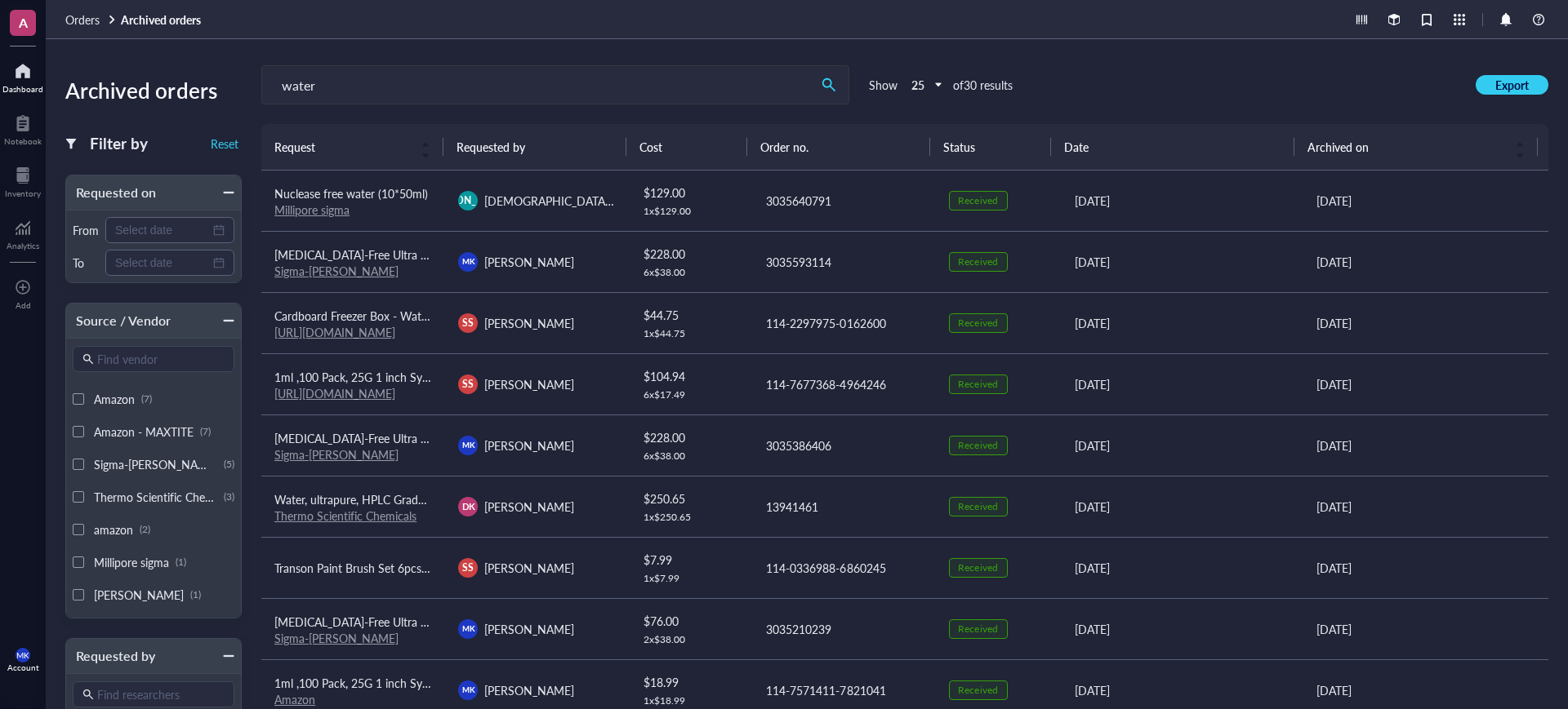
click at [29, 69] on div at bounding box center [22, 71] width 40 height 27
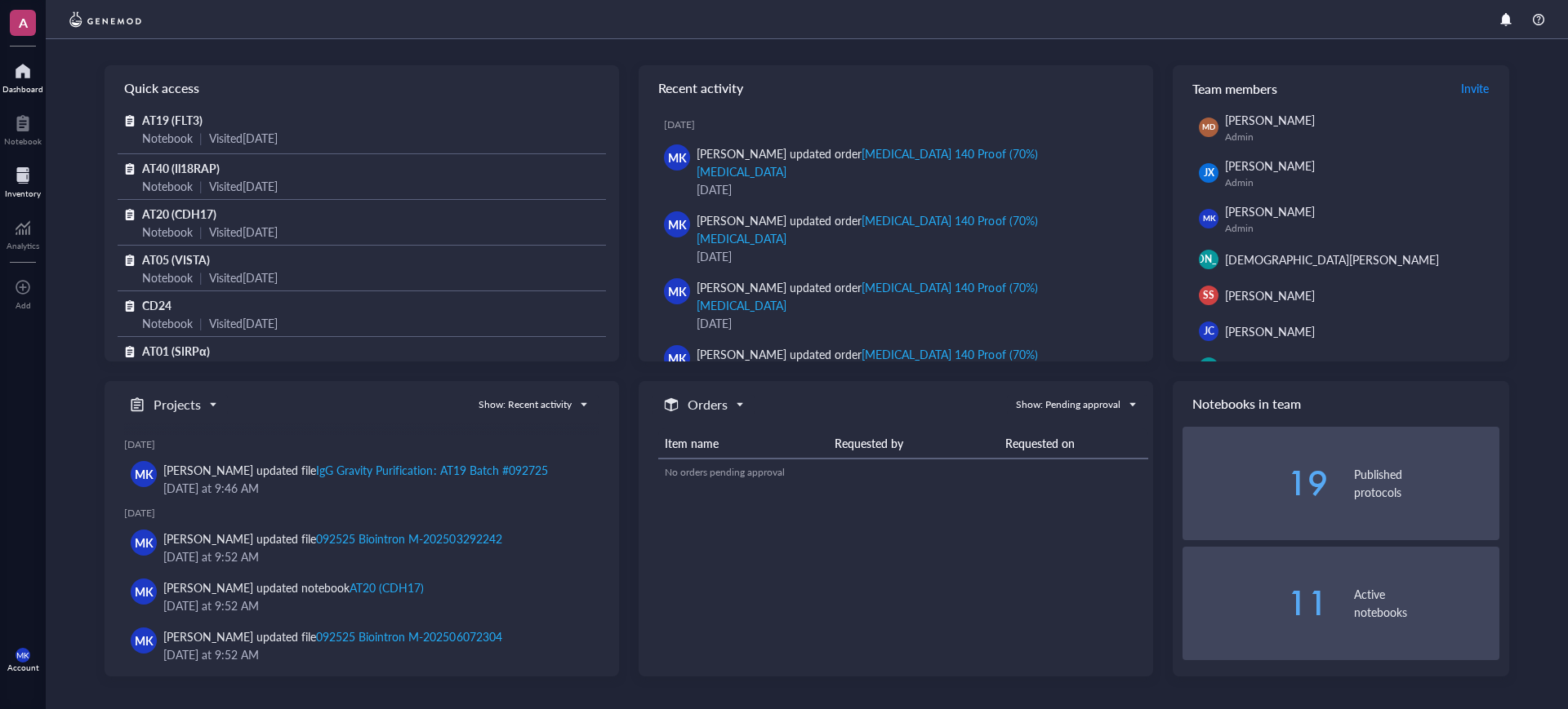
click at [35, 164] on div at bounding box center [23, 175] width 35 height 27
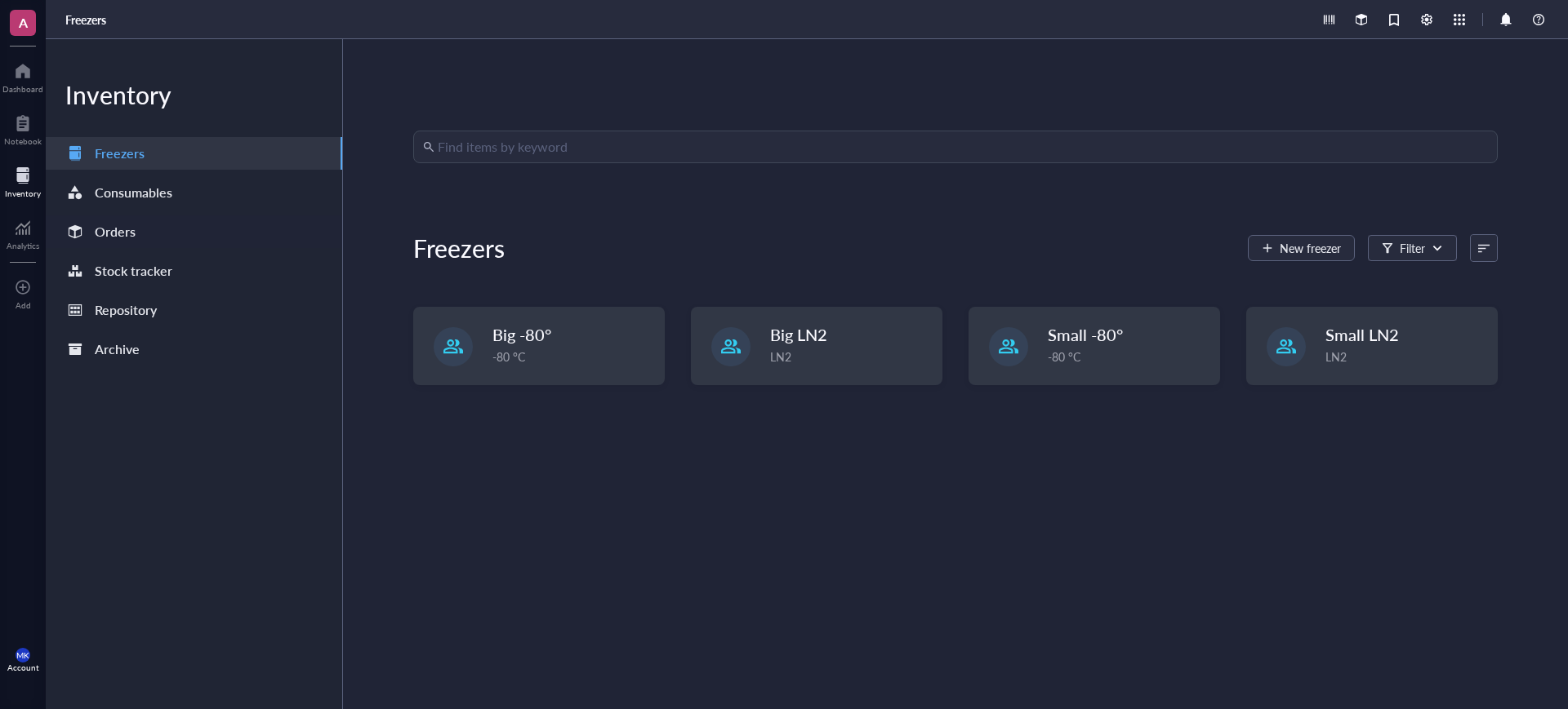
click at [172, 233] on div "Orders" at bounding box center [193, 231] width 296 height 32
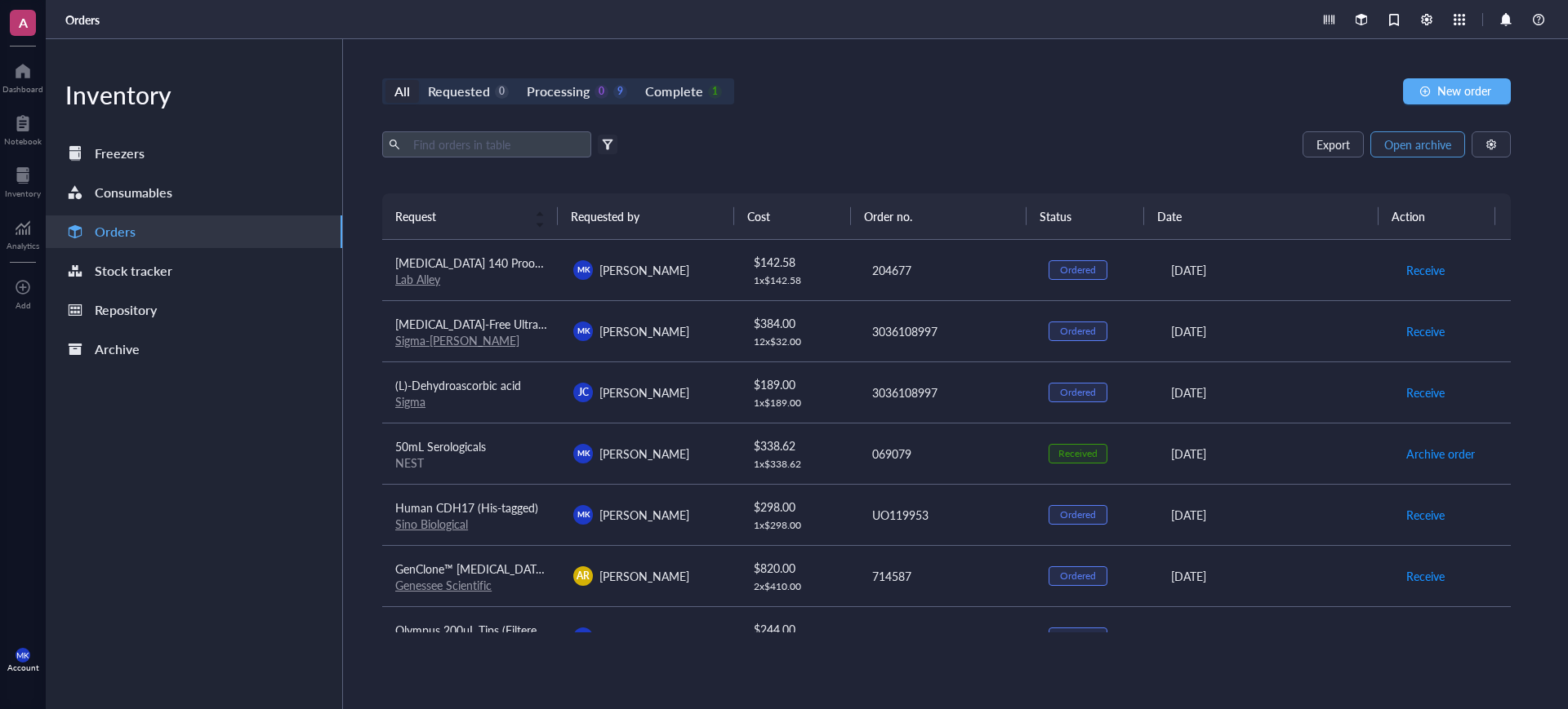
click at [1412, 150] on span "Open archive" at bounding box center [1417, 144] width 67 height 13
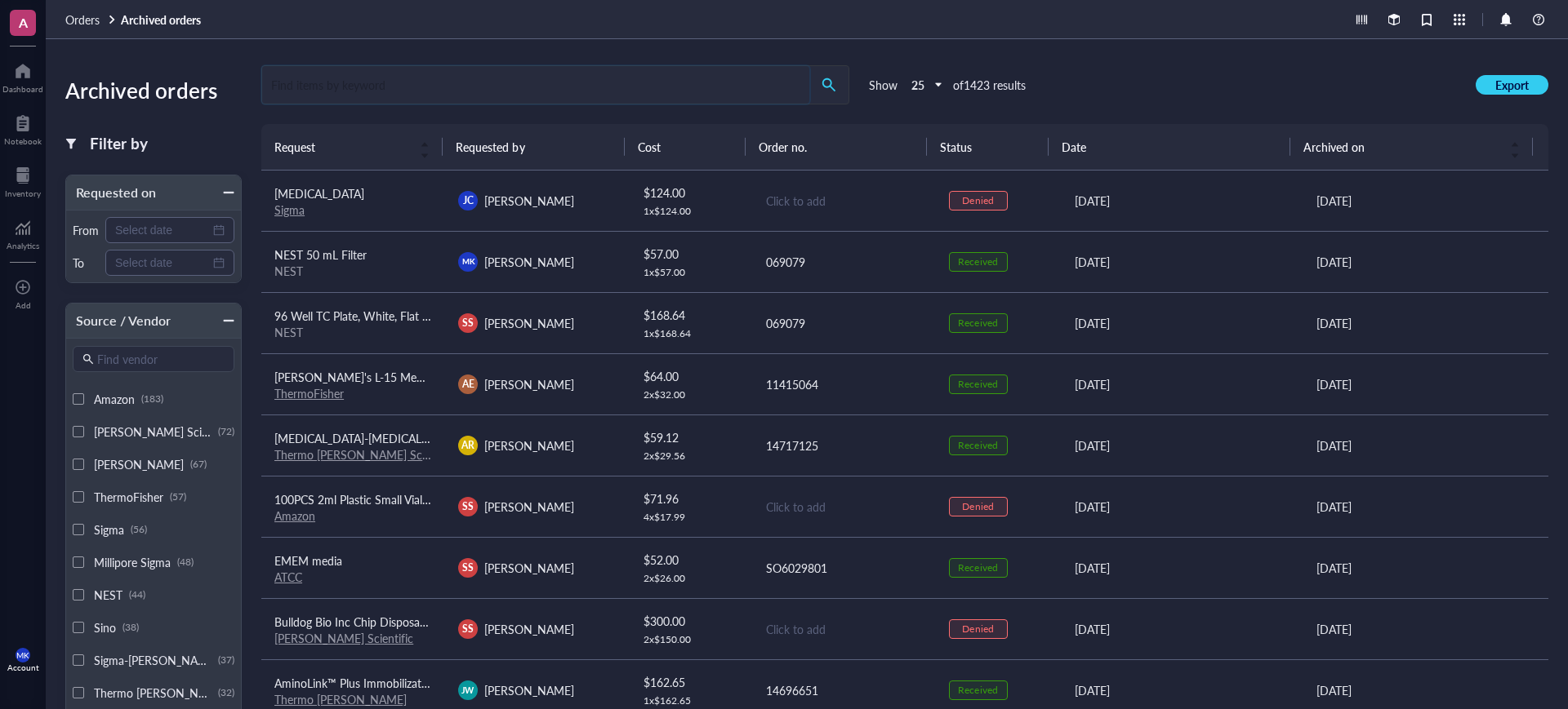
click at [624, 87] on input "search" at bounding box center [535, 85] width 547 height 37
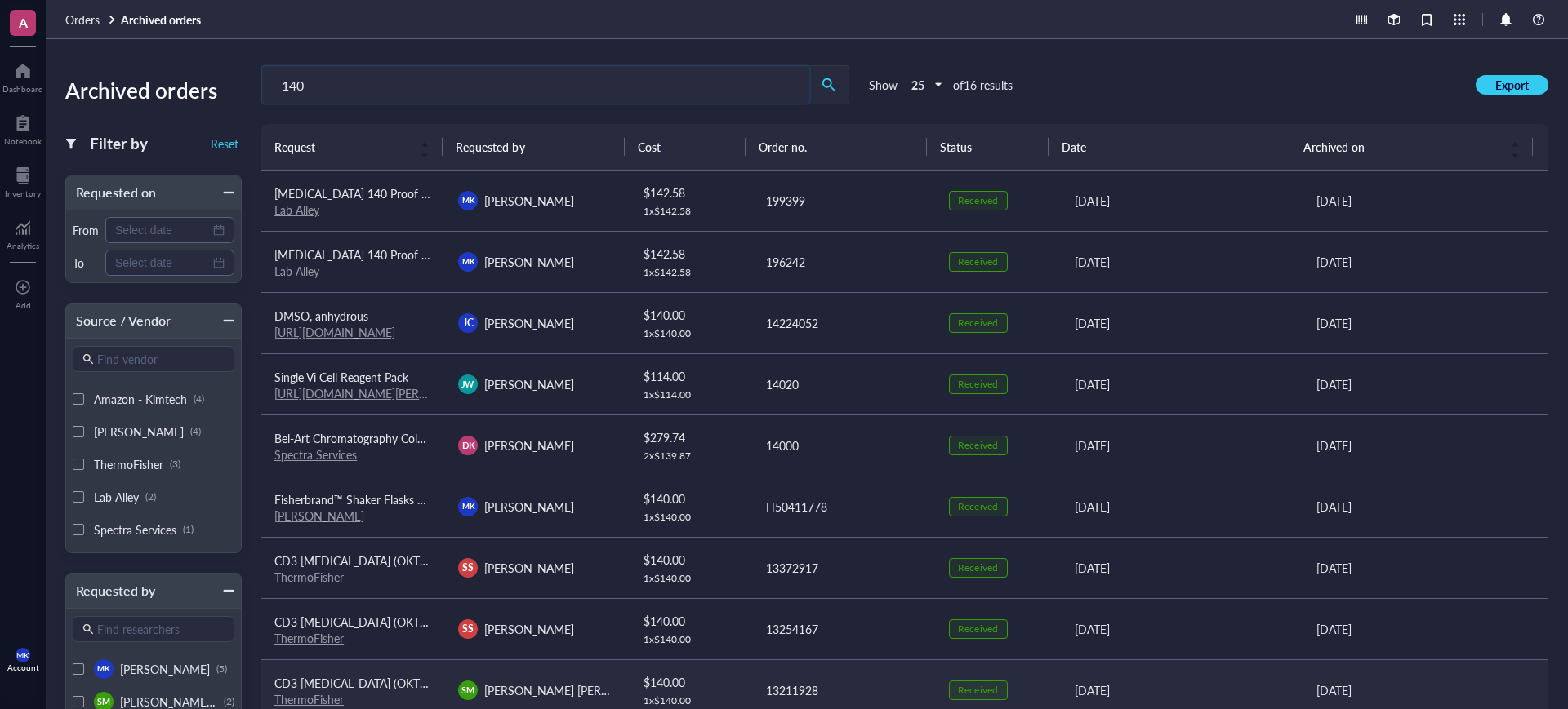
type input "140"
click at [1094, 80] on div "140 Show 25 of 16 results Export" at bounding box center [904, 85] width 1287 height 39
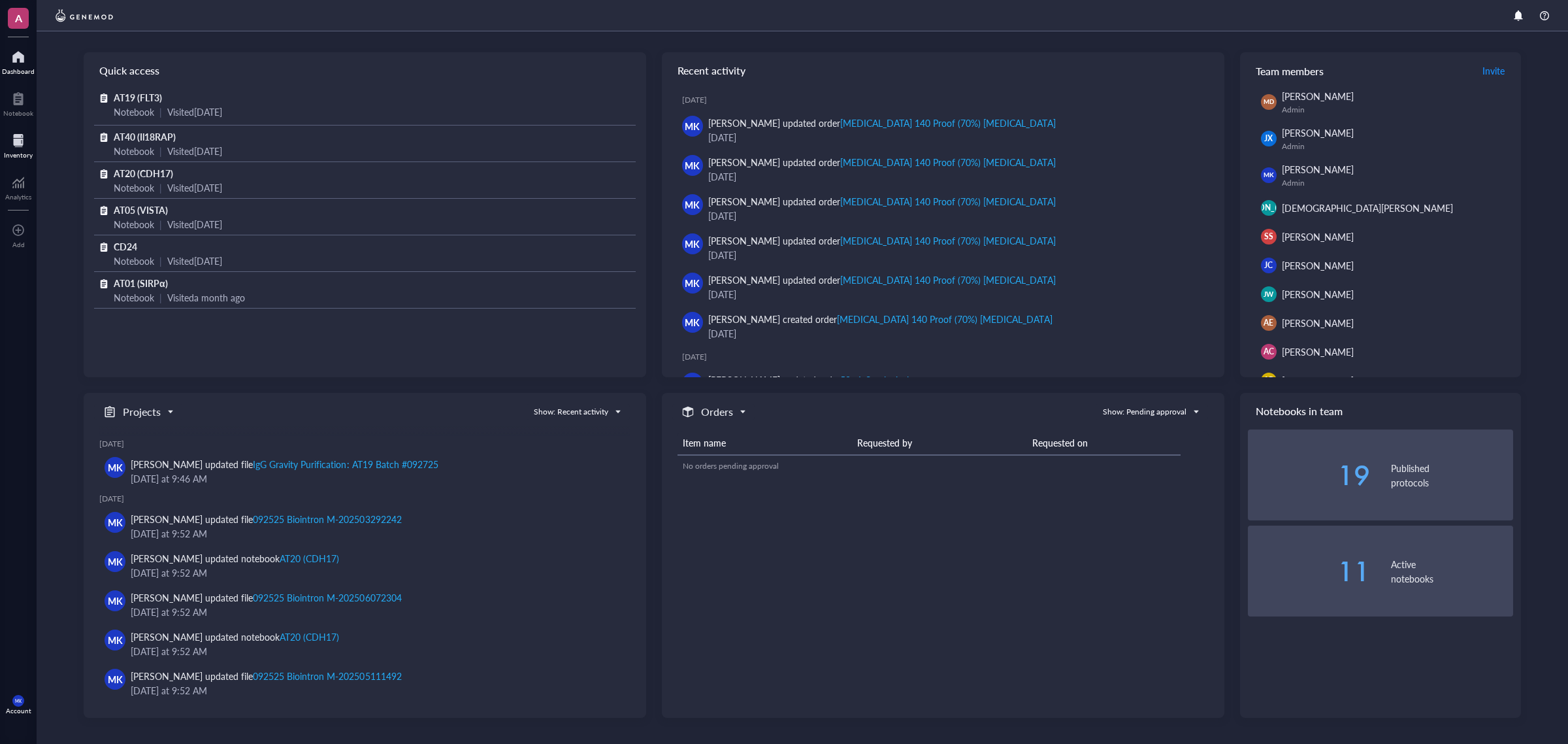
click at [17, 143] on div at bounding box center [18, 140] width 28 height 21
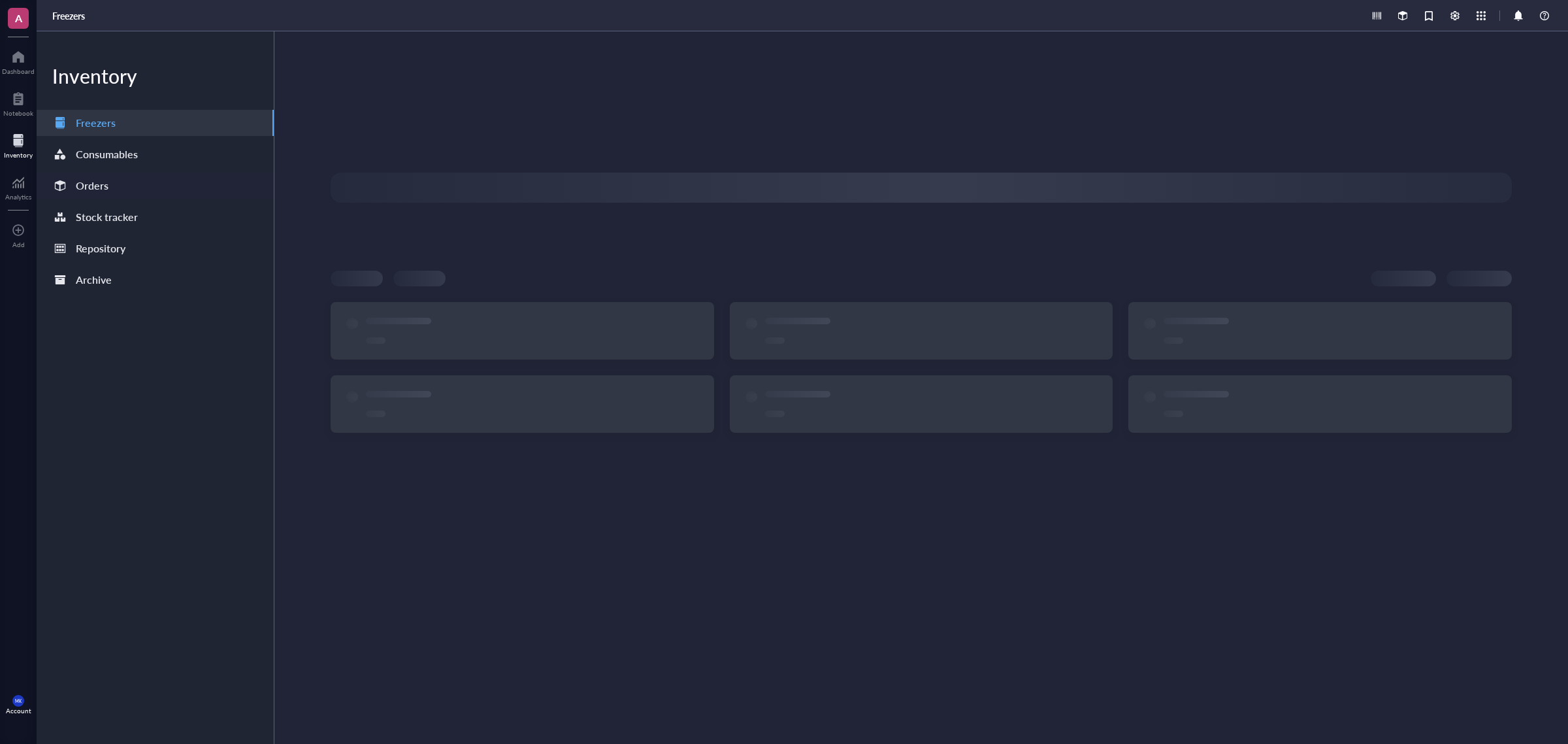
click at [132, 174] on div "Orders" at bounding box center [154, 185] width 237 height 26
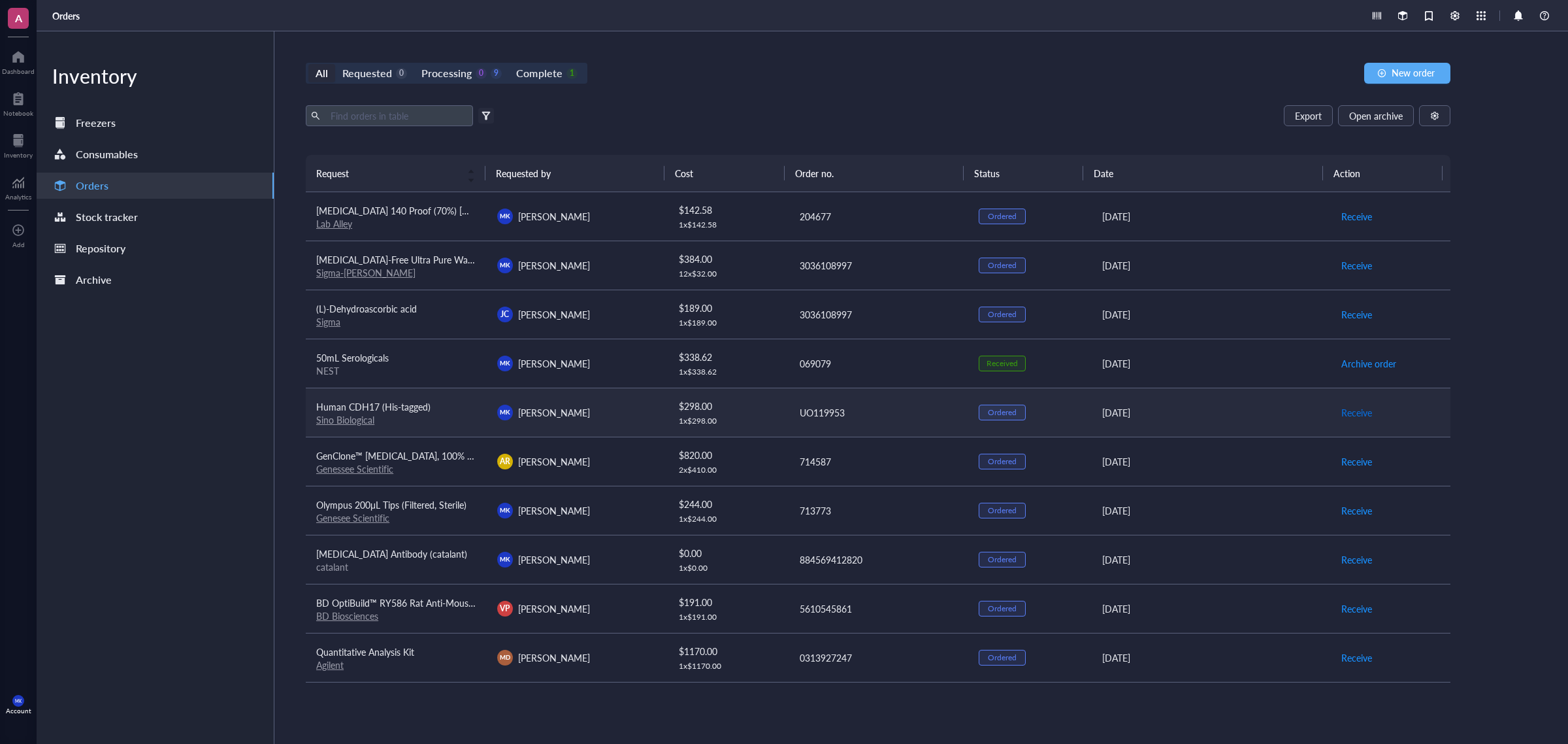
click at [1341, 410] on span "Receive" at bounding box center [1356, 412] width 31 height 14
